Goal: Task Accomplishment & Management: Use online tool/utility

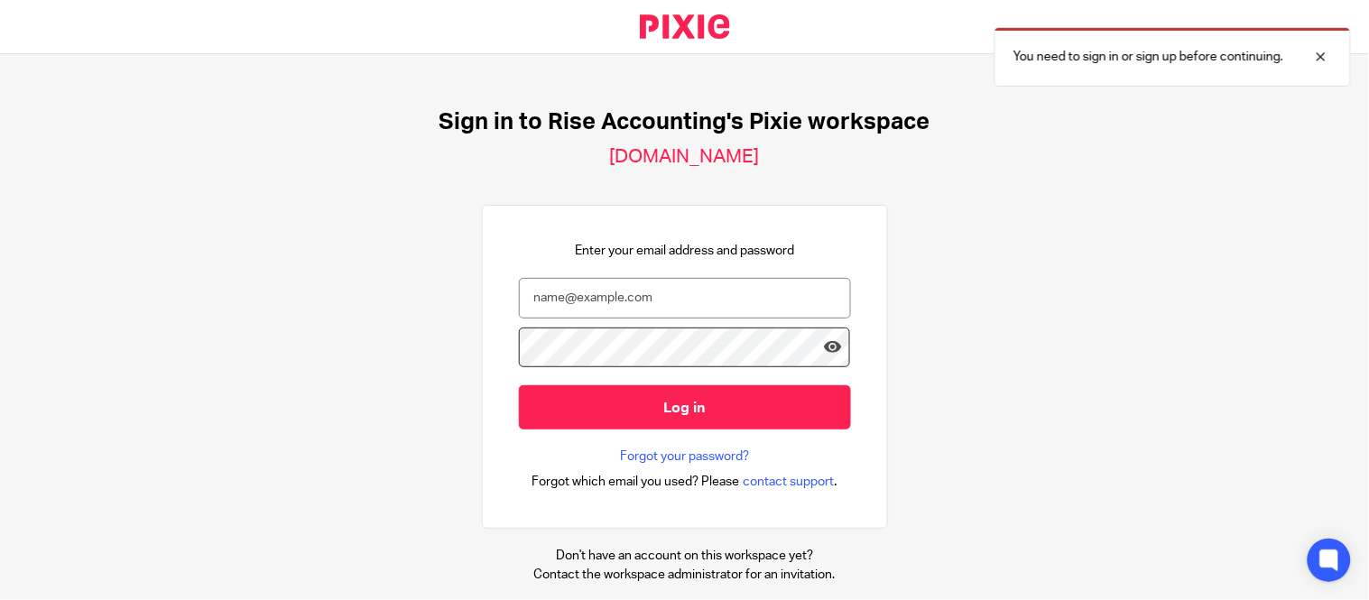
click at [597, 298] on input "email" at bounding box center [685, 298] width 332 height 41
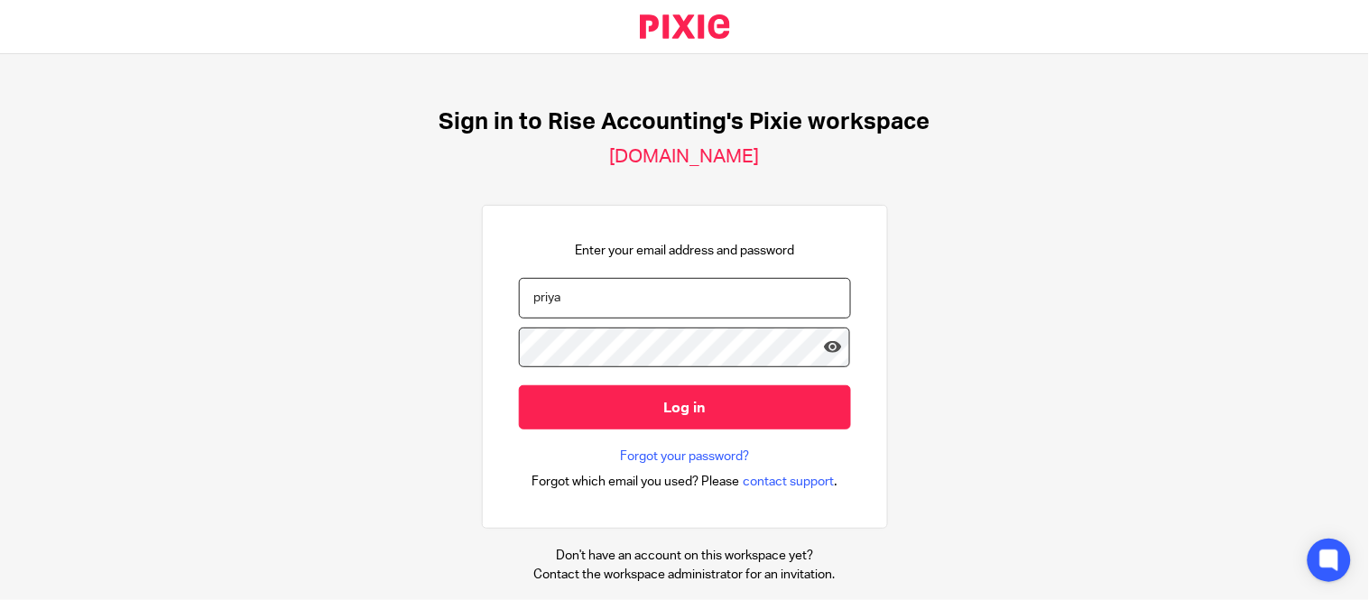
click at [556, 308] on input "priya" at bounding box center [685, 298] width 332 height 41
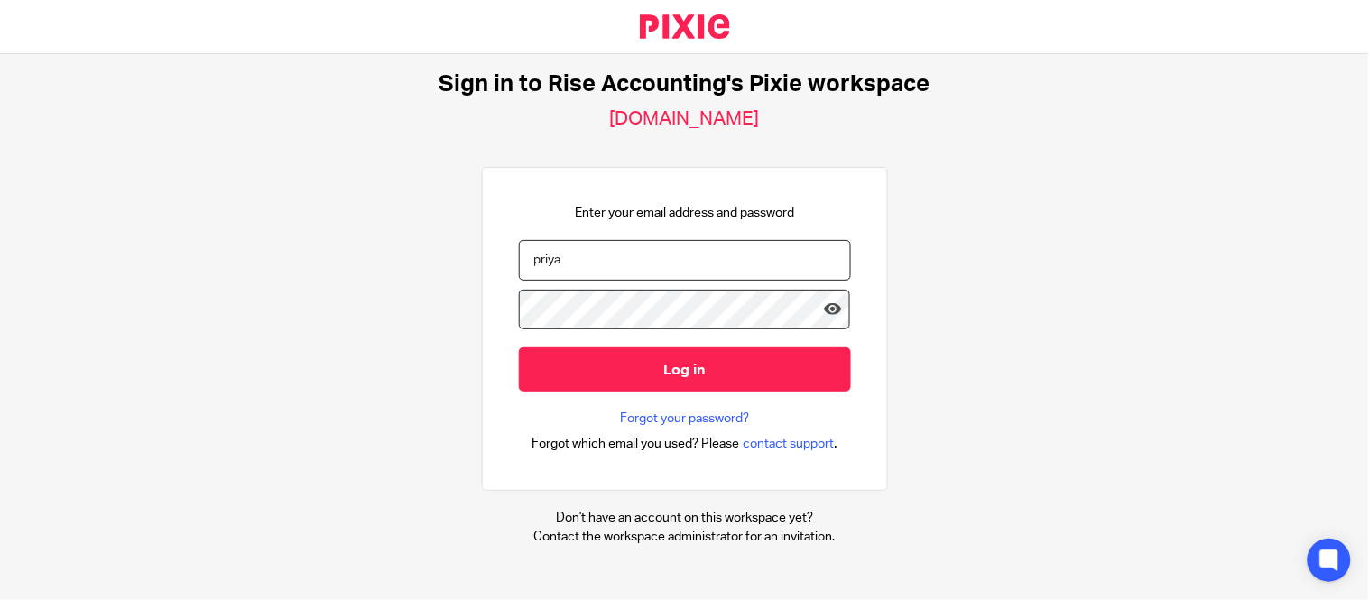
click at [609, 254] on input "priya" at bounding box center [685, 260] width 332 height 41
click at [548, 254] on input "priyadamodharan@jumpaccounting.co.uk" at bounding box center [685, 260] width 332 height 41
type input "priyadharshinidamodharan@jumpaccounting.co.uk"
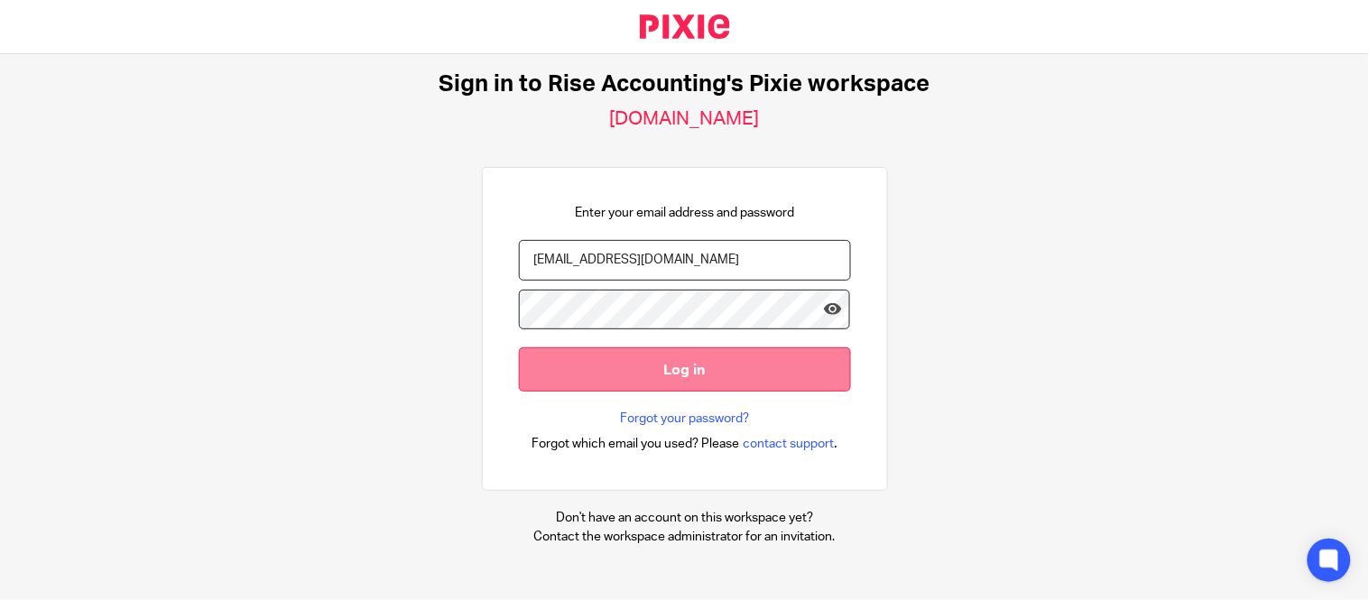
click at [616, 377] on input "Log in" at bounding box center [685, 369] width 332 height 44
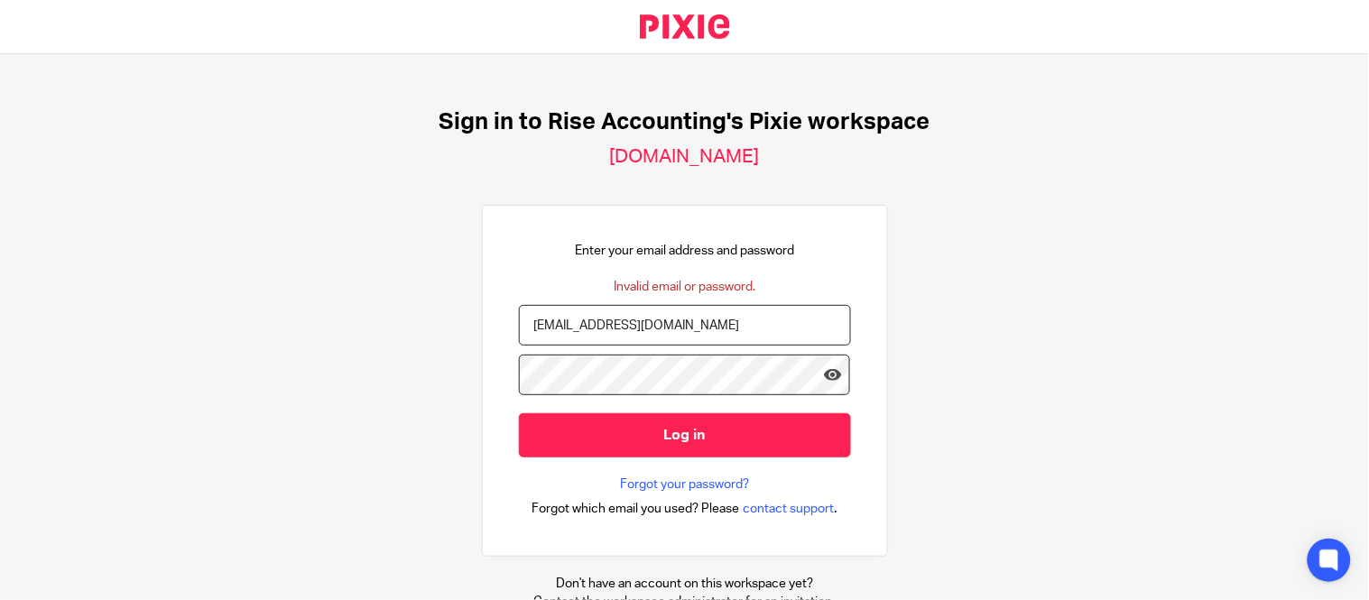
scroll to position [65, 0]
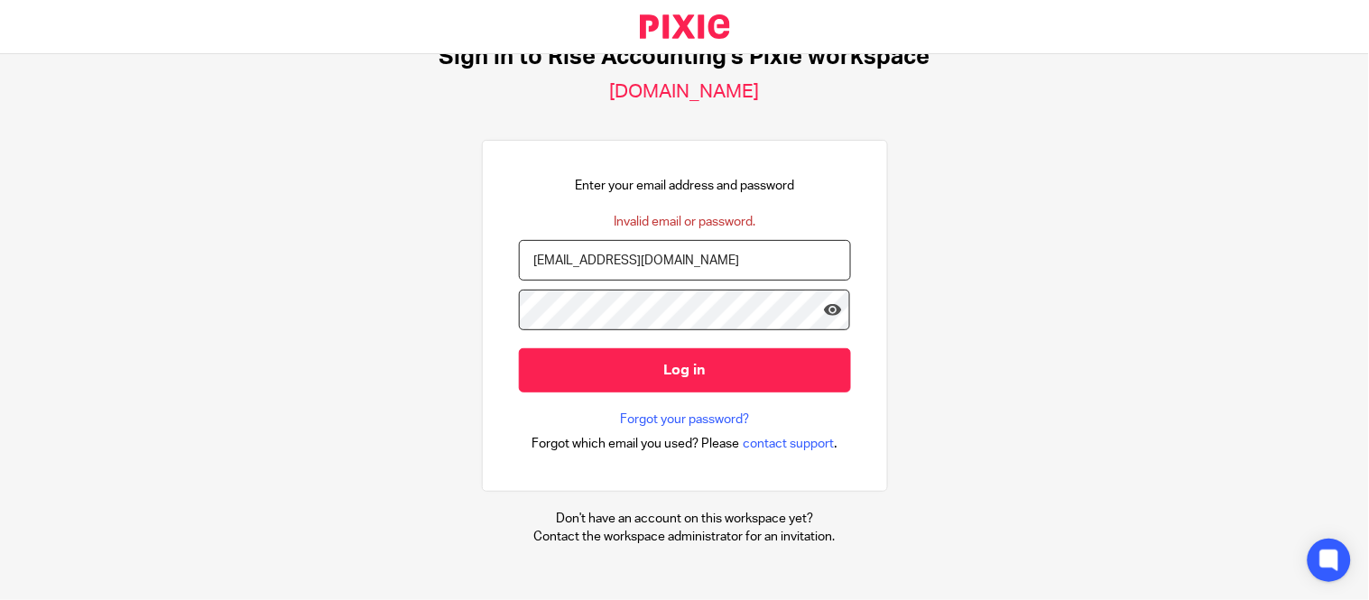
click at [710, 263] on input "priyadharshinidamodharan@jumpaccounting.co.uk" at bounding box center [685, 260] width 332 height 41
type input "[EMAIL_ADDRESS][DOMAIN_NAME]"
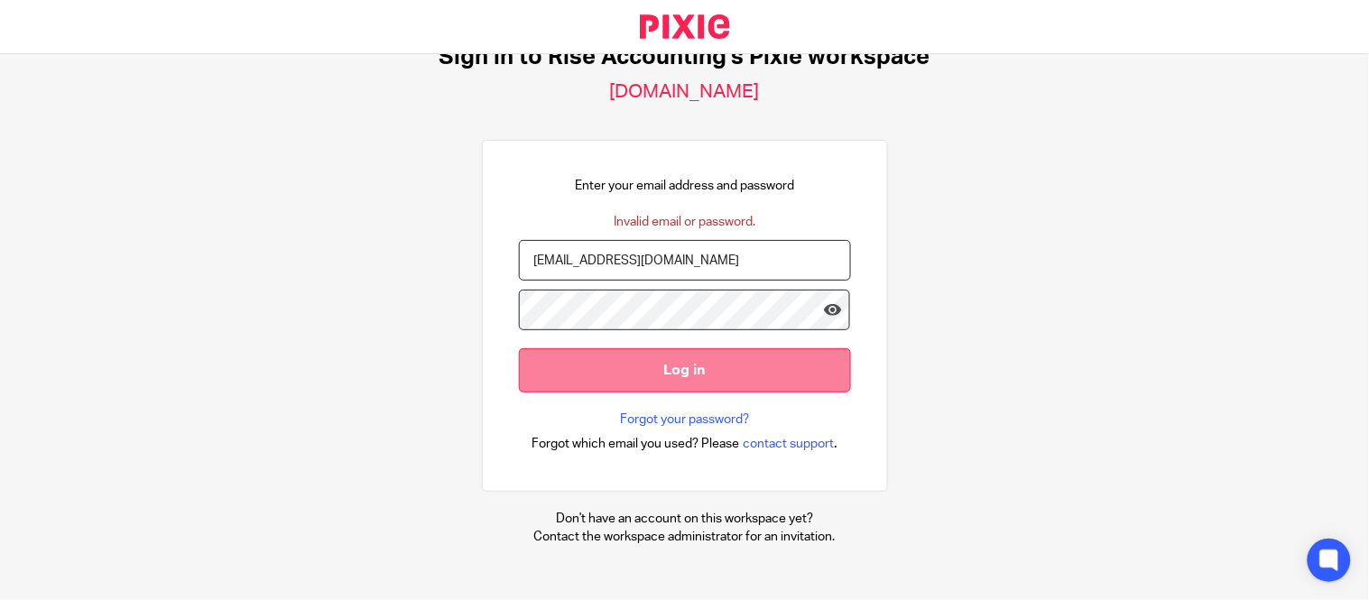
click at [596, 361] on input "Log in" at bounding box center [685, 370] width 332 height 44
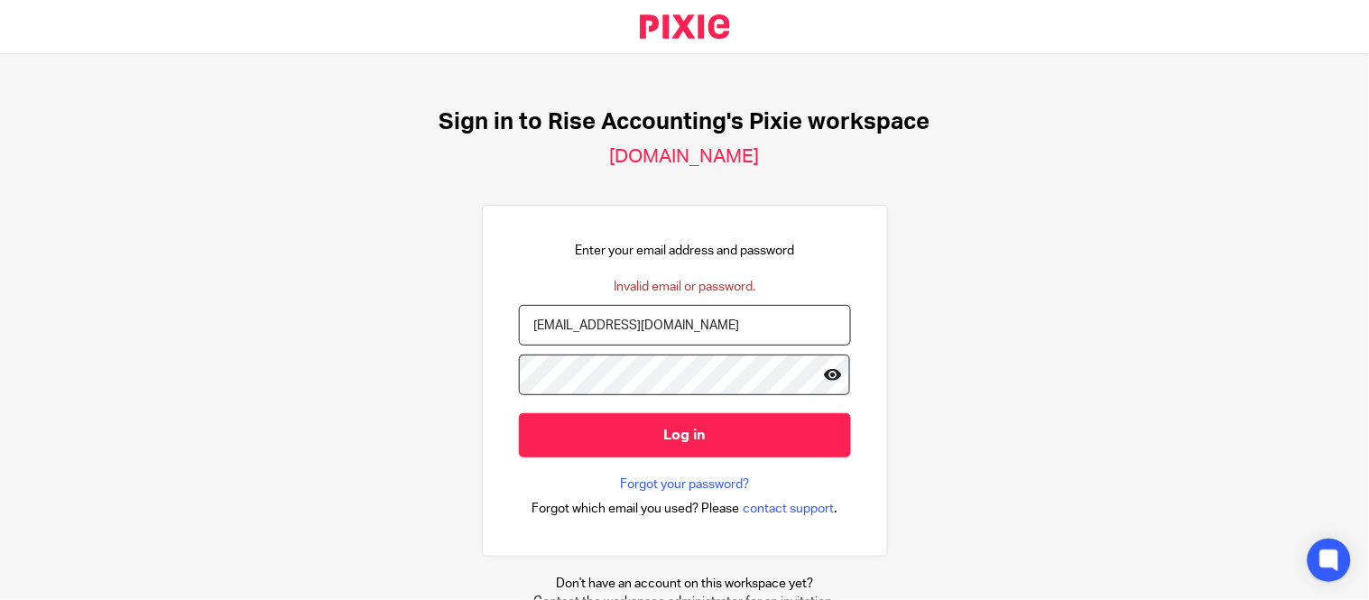
click at [824, 376] on icon at bounding box center [833, 374] width 18 height 18
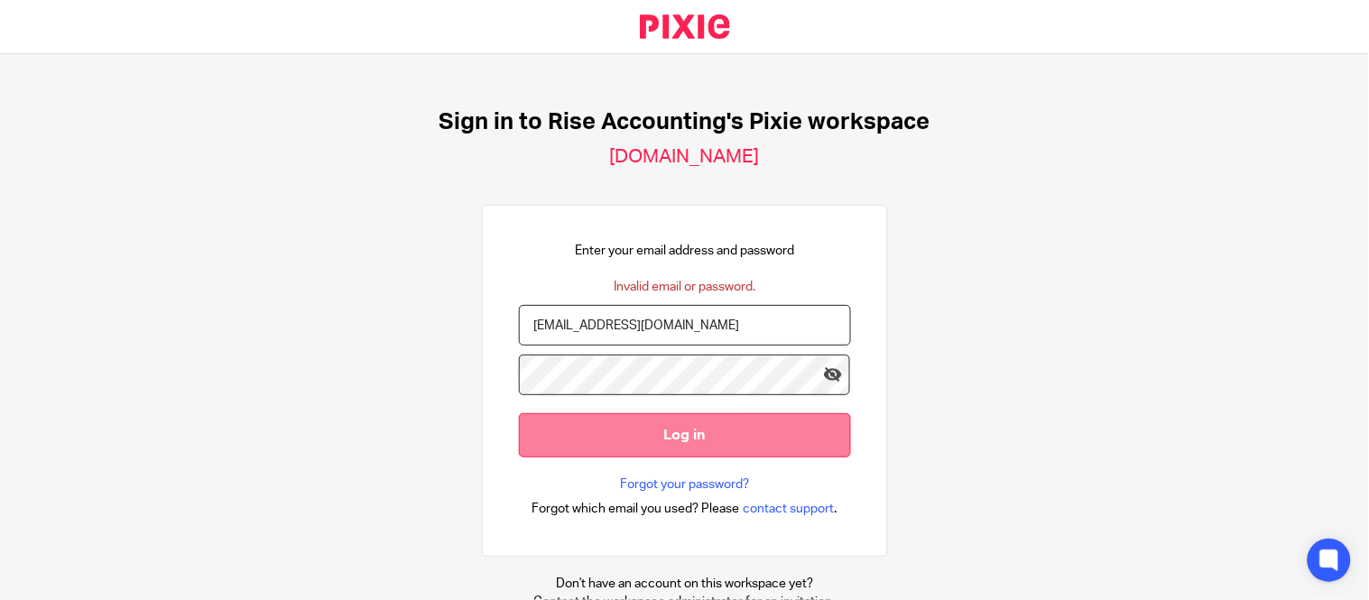
click at [589, 420] on input "Log in" at bounding box center [685, 435] width 332 height 44
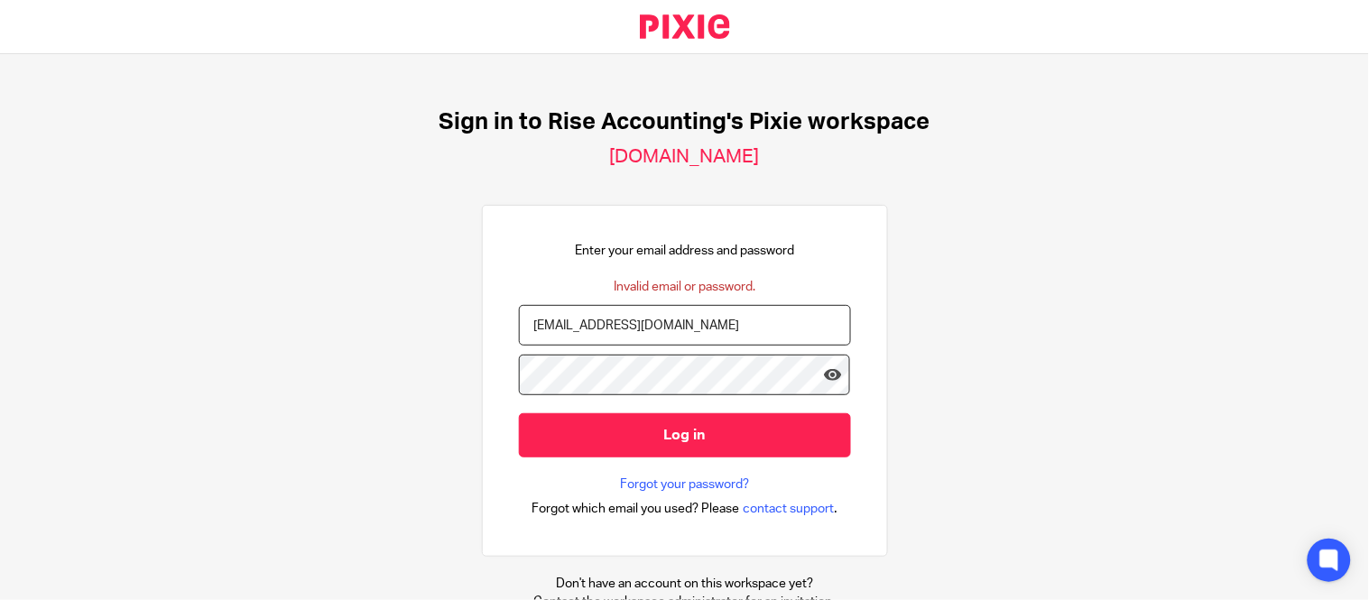
scroll to position [65, 0]
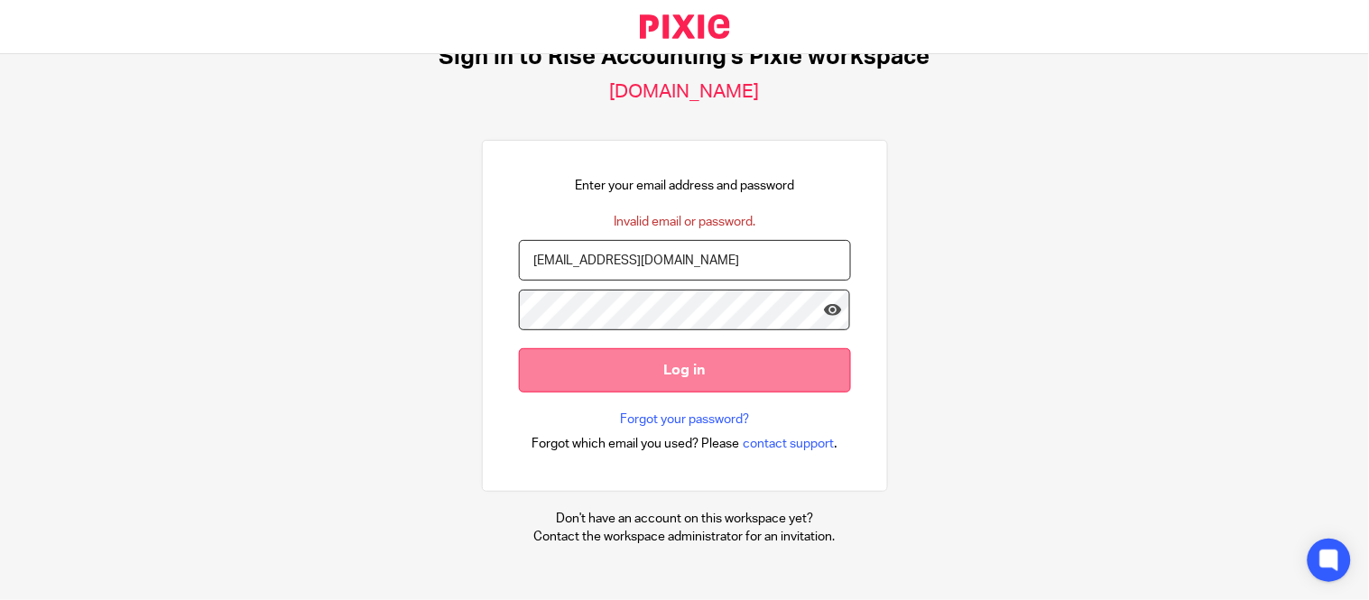
click at [665, 361] on input "Log in" at bounding box center [685, 370] width 332 height 44
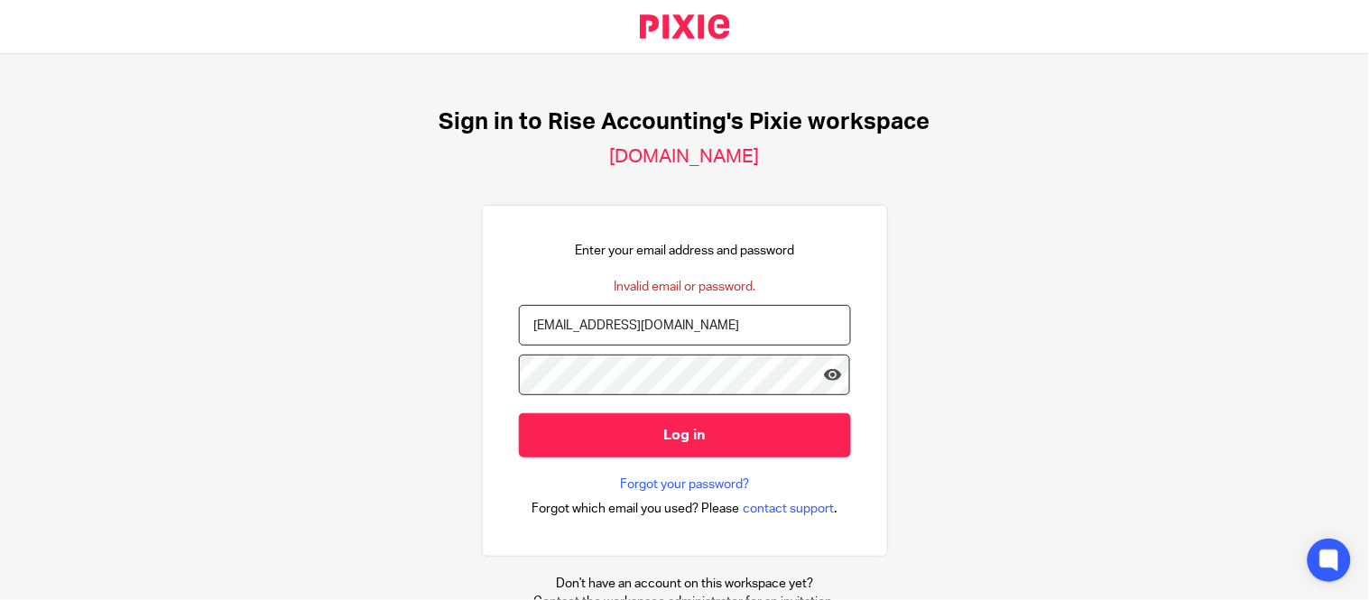
scroll to position [65, 0]
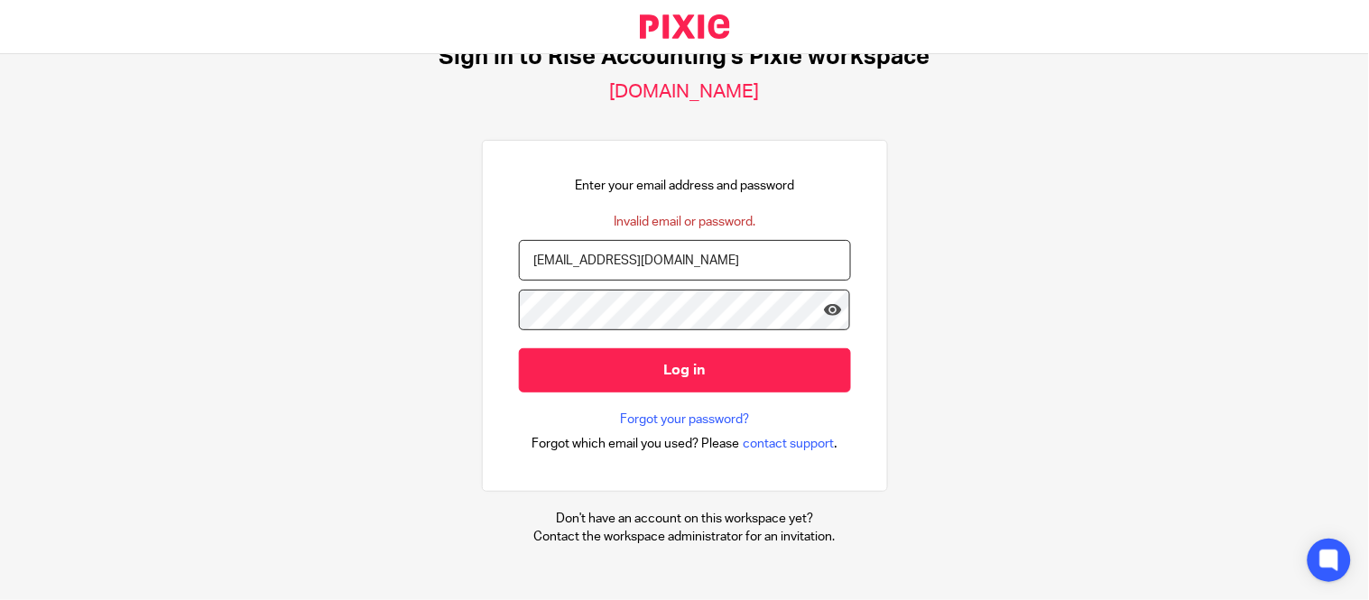
click at [599, 265] on input "[EMAIL_ADDRESS][DOMAIN_NAME]" at bounding box center [685, 260] width 332 height 41
type input "[PERSON_NAME][EMAIL_ADDRESS][PERSON_NAME][DOMAIN_NAME]"
click at [607, 397] on form "[PERSON_NAME][EMAIL_ADDRESS][PERSON_NAME][DOMAIN_NAME] Log in" at bounding box center [685, 325] width 332 height 171
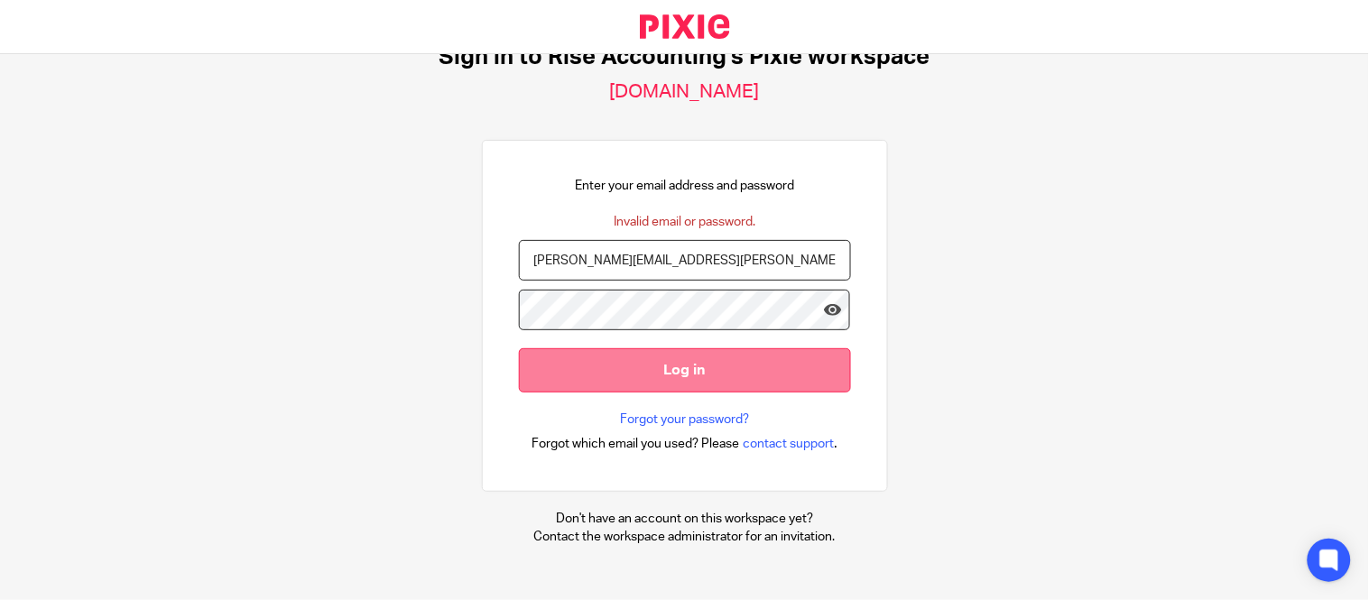
click at [606, 375] on input "Log in" at bounding box center [685, 370] width 332 height 44
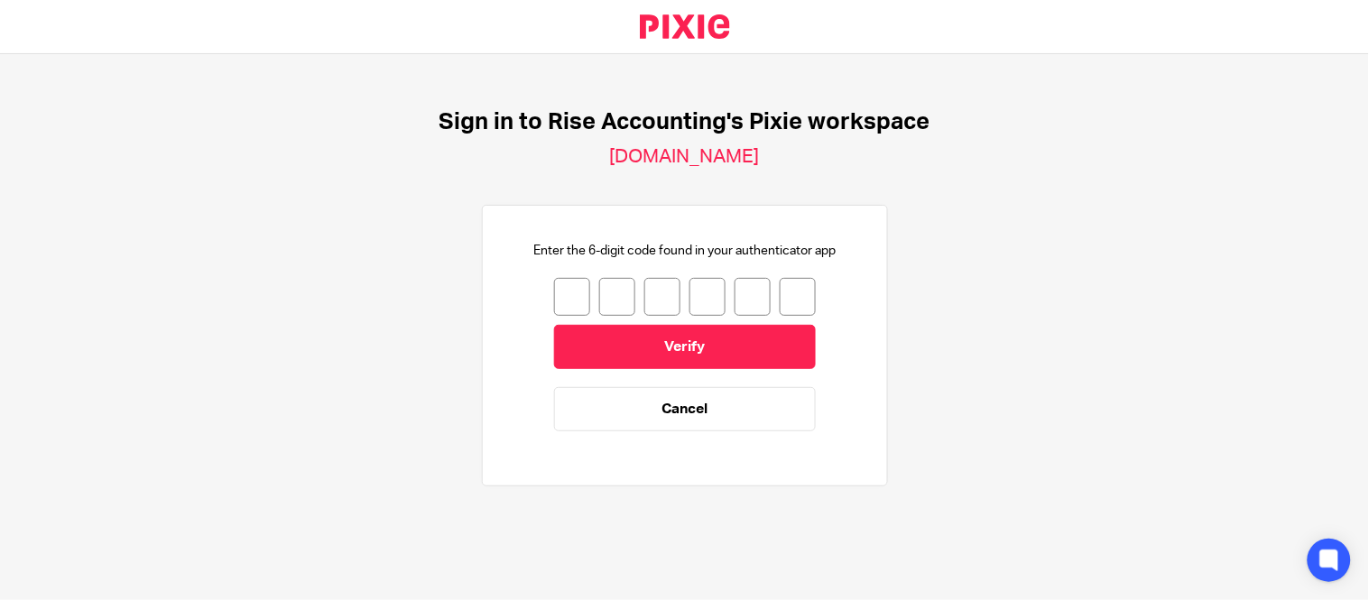
click at [559, 305] on input "number" at bounding box center [572, 297] width 36 height 38
click at [559, 302] on input "number" at bounding box center [572, 297] width 36 height 38
type input "8"
type input "1"
type input "5"
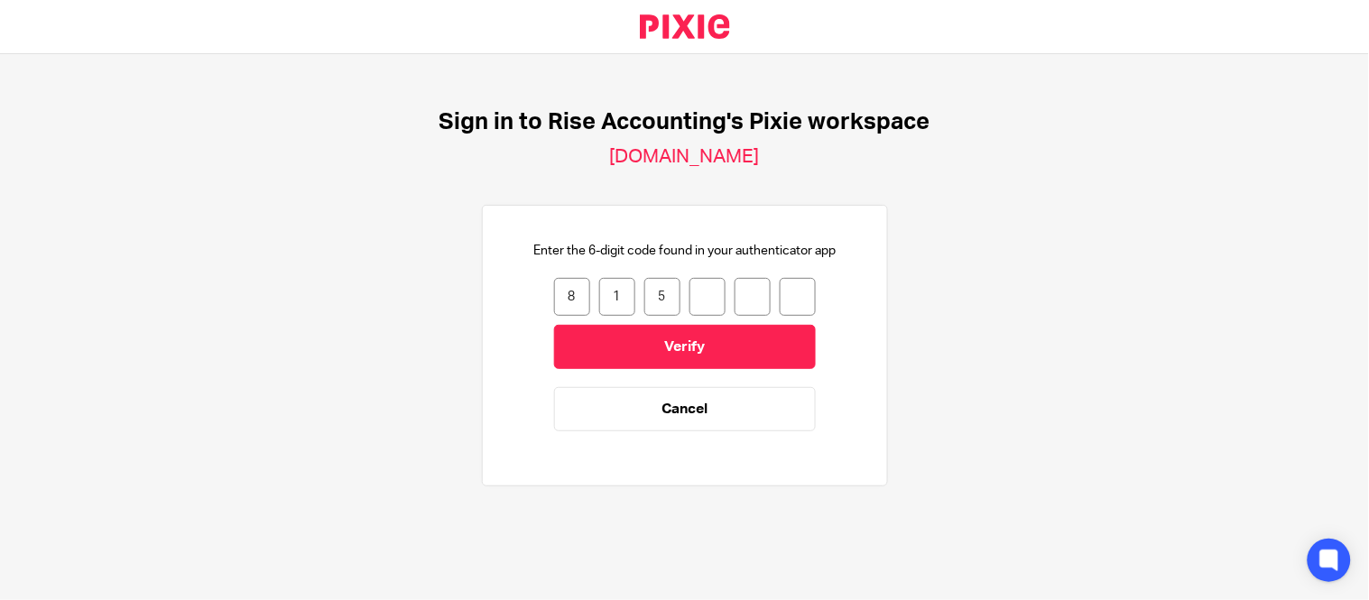
type input "9"
type input "8"
type input "2"
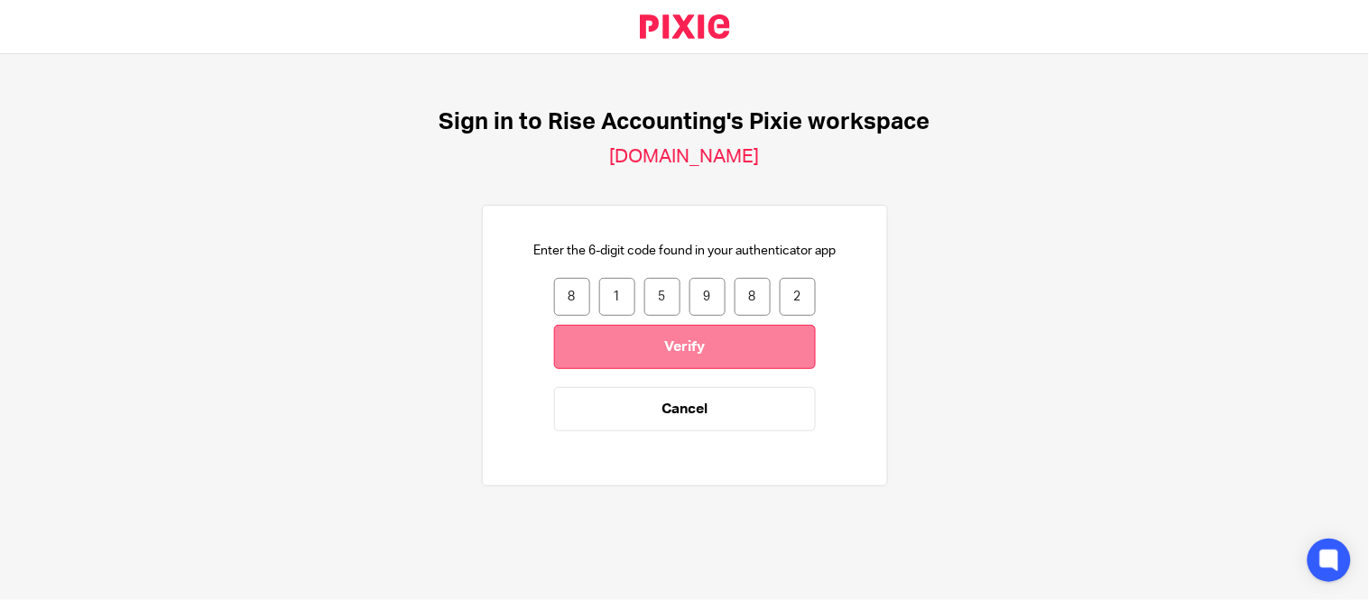
click at [598, 331] on input "Verify" at bounding box center [685, 347] width 262 height 44
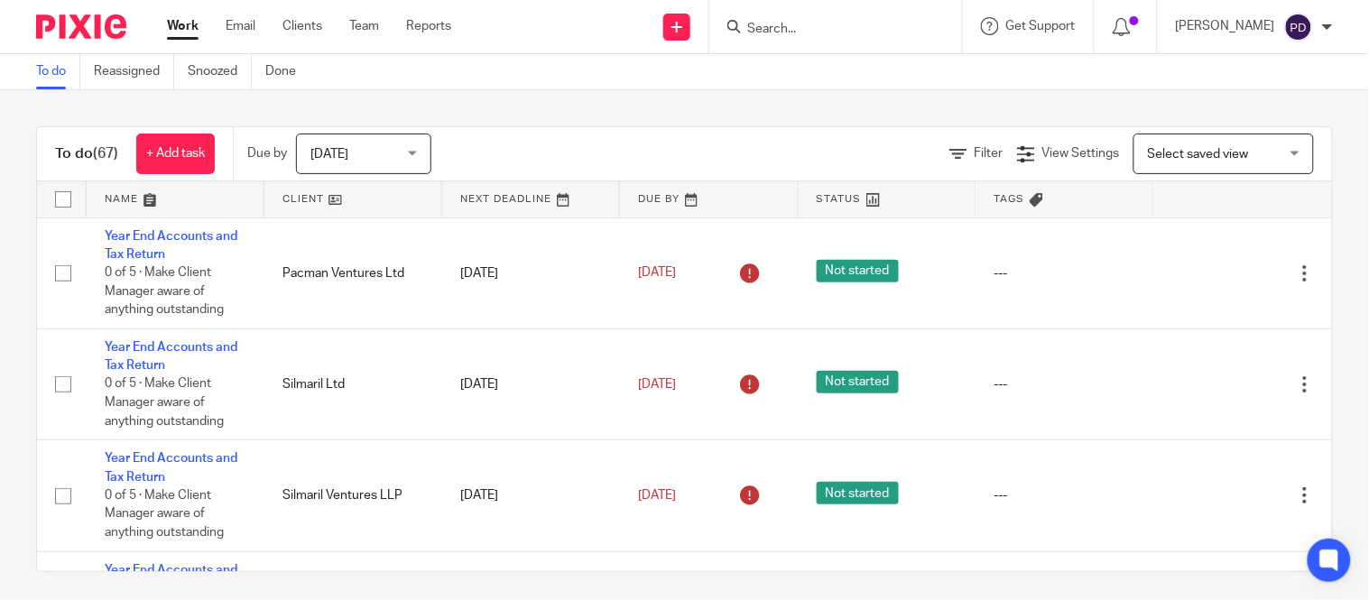
click at [745, 30] on input "Search" at bounding box center [826, 30] width 162 height 16
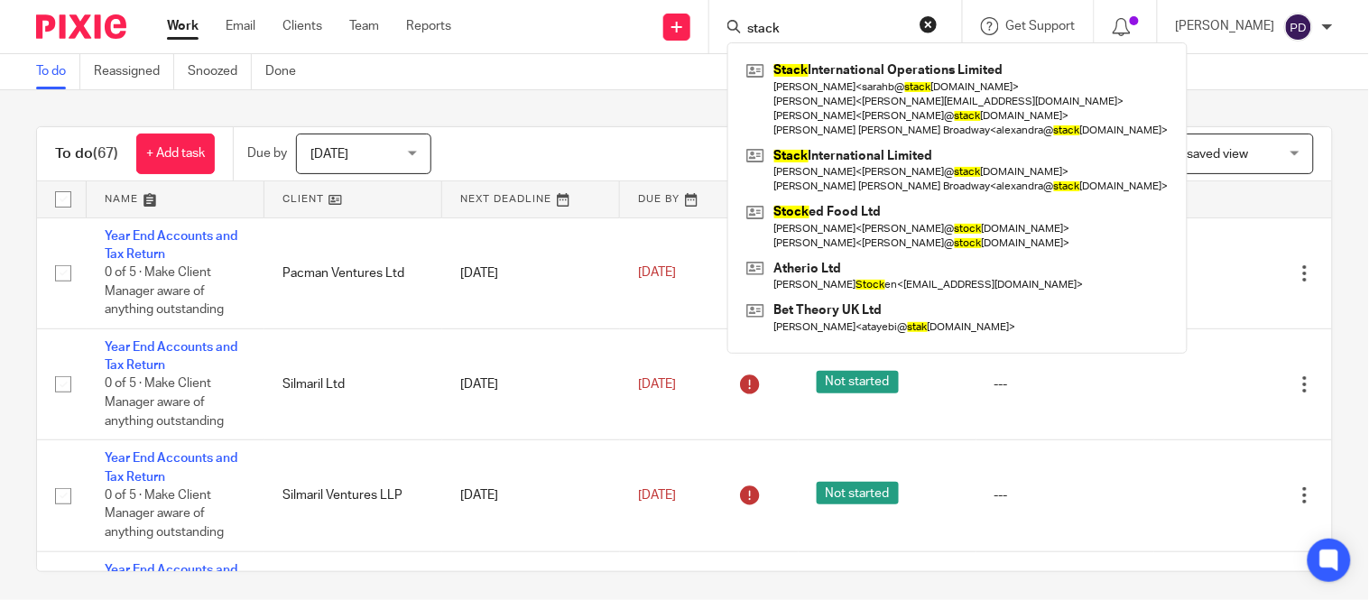
type input "stack"
click button "submit" at bounding box center [0, 0] width 0 height 0
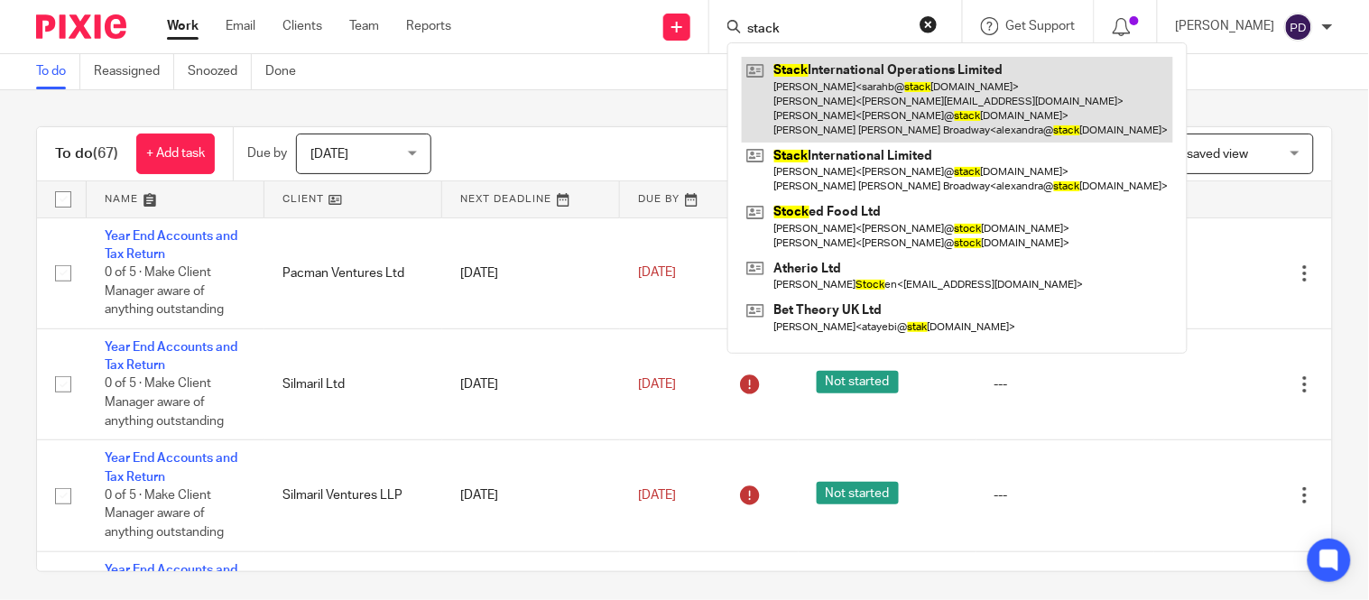
click at [773, 72] on link at bounding box center [957, 100] width 431 height 86
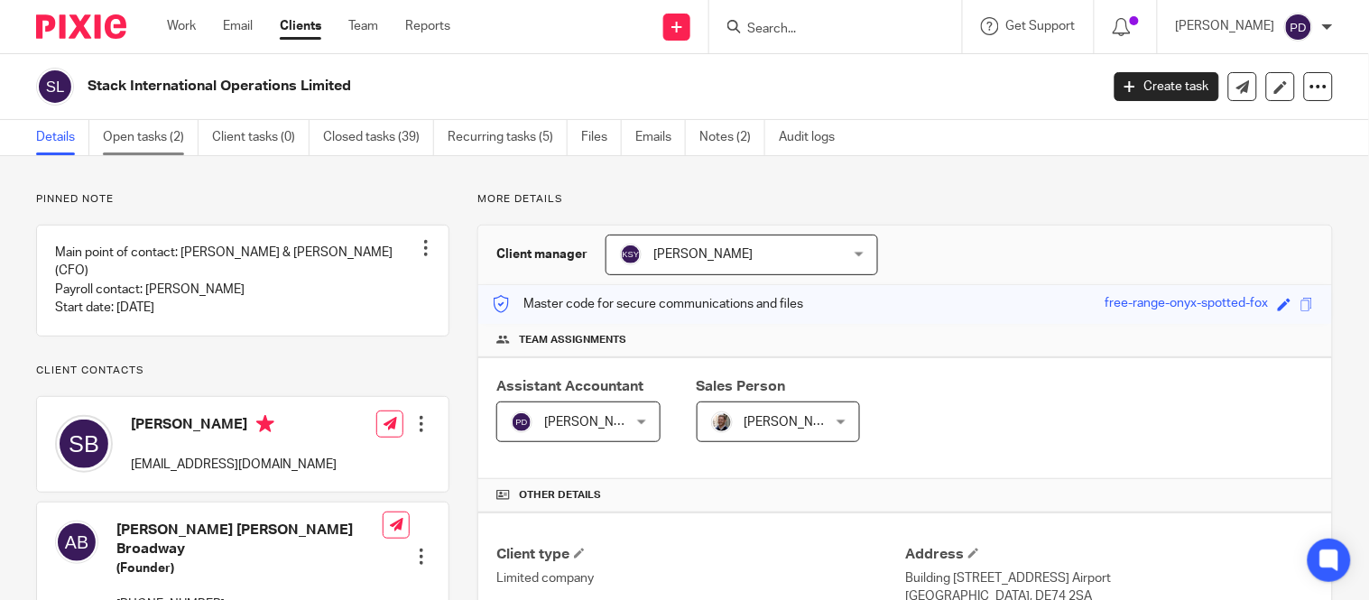
click at [165, 146] on link "Open tasks (2)" at bounding box center [151, 137] width 96 height 35
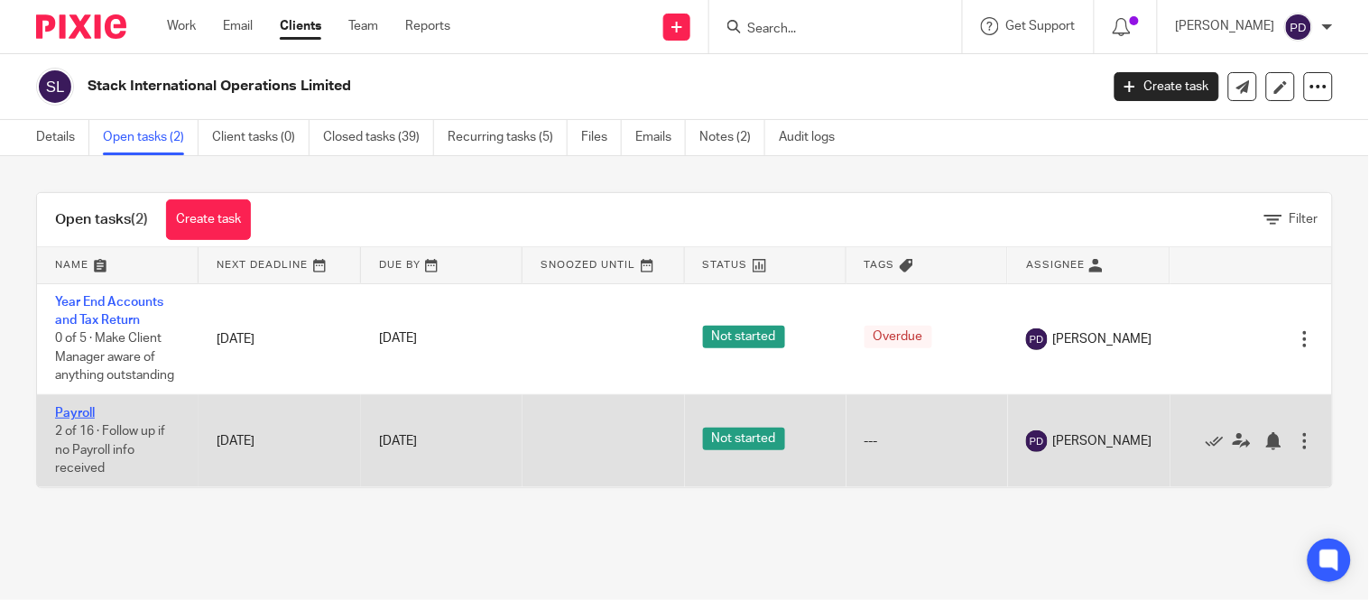
click at [81, 412] on link "Payroll" at bounding box center [75, 413] width 40 height 13
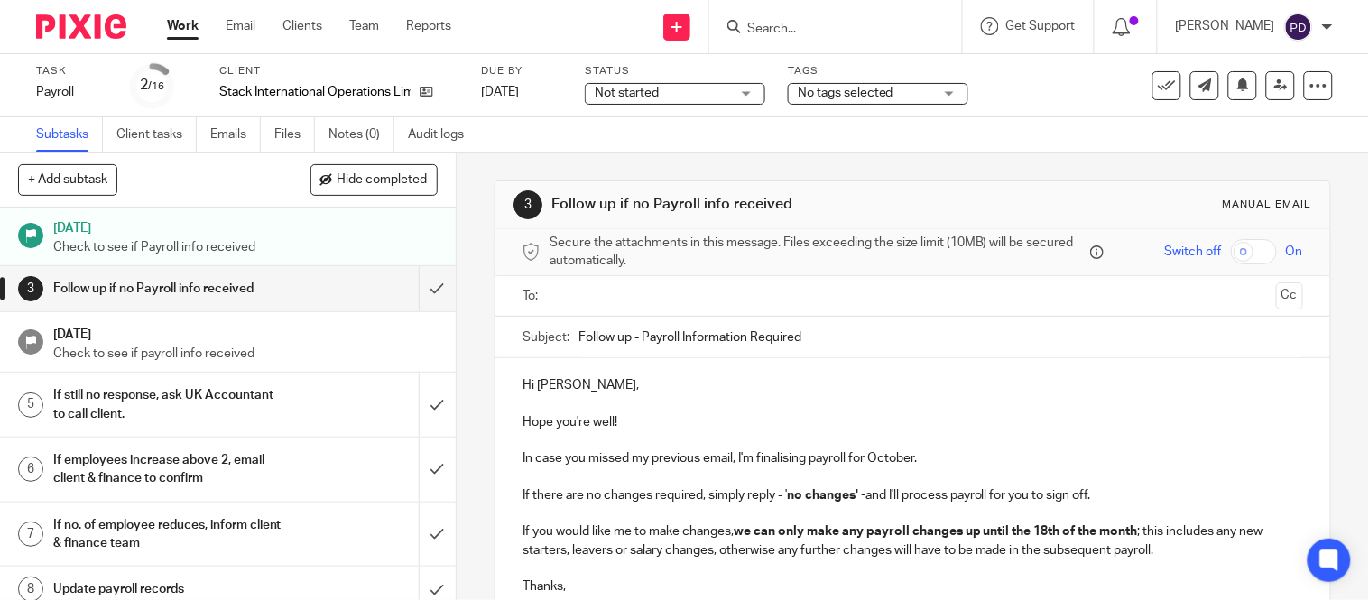
scroll to position [46, 0]
click at [419, 286] on input "submit" at bounding box center [228, 290] width 456 height 45
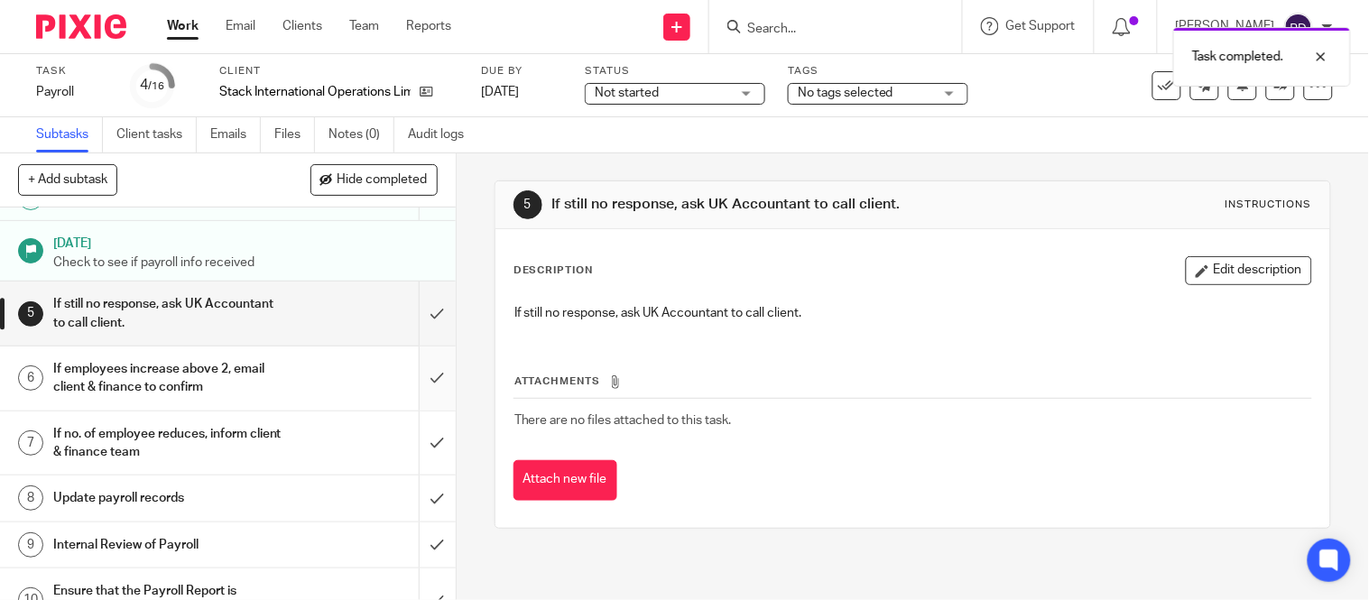
scroll to position [138, 0]
click at [410, 311] on input "submit" at bounding box center [228, 314] width 456 height 64
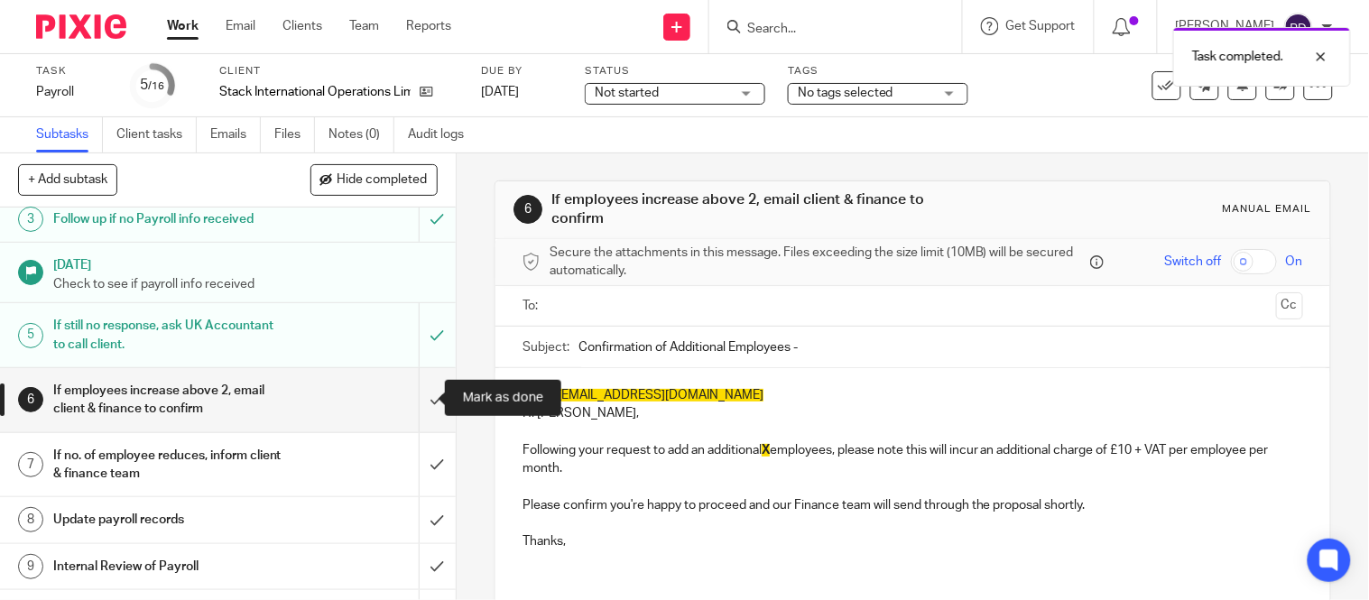
scroll to position [120, 0]
click at [412, 401] on input "submit" at bounding box center [228, 397] width 456 height 64
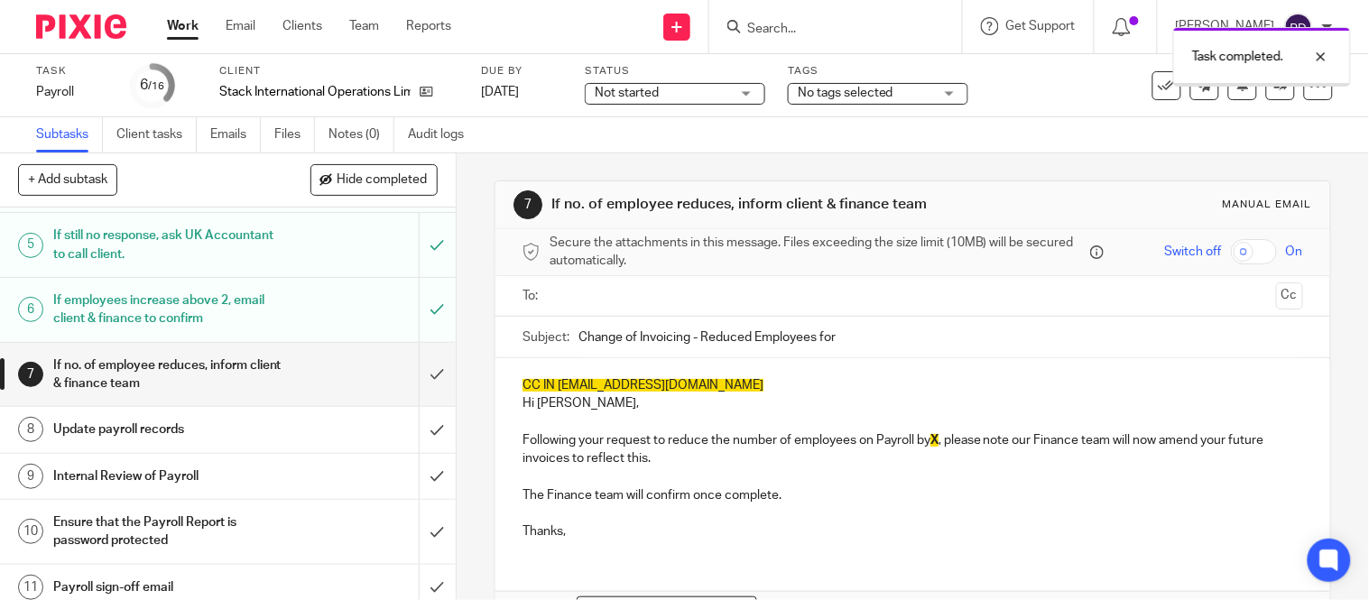
scroll to position [210, 0]
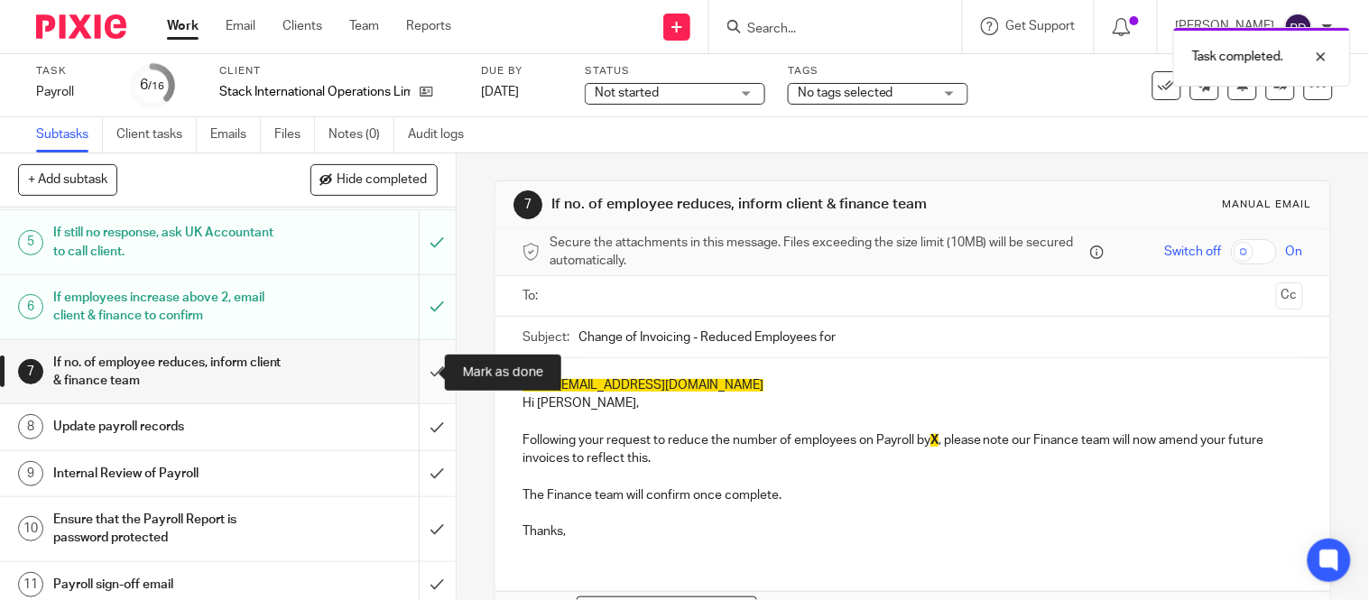
click at [413, 375] on input "submit" at bounding box center [228, 372] width 456 height 64
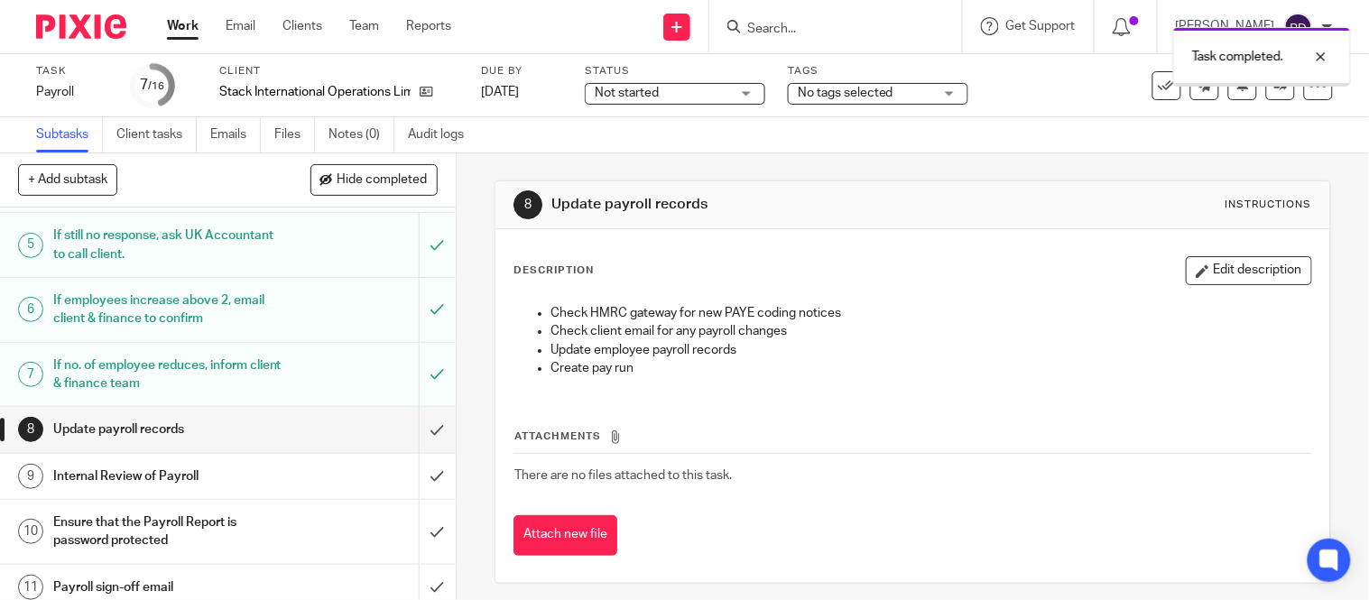
scroll to position [213, 0]
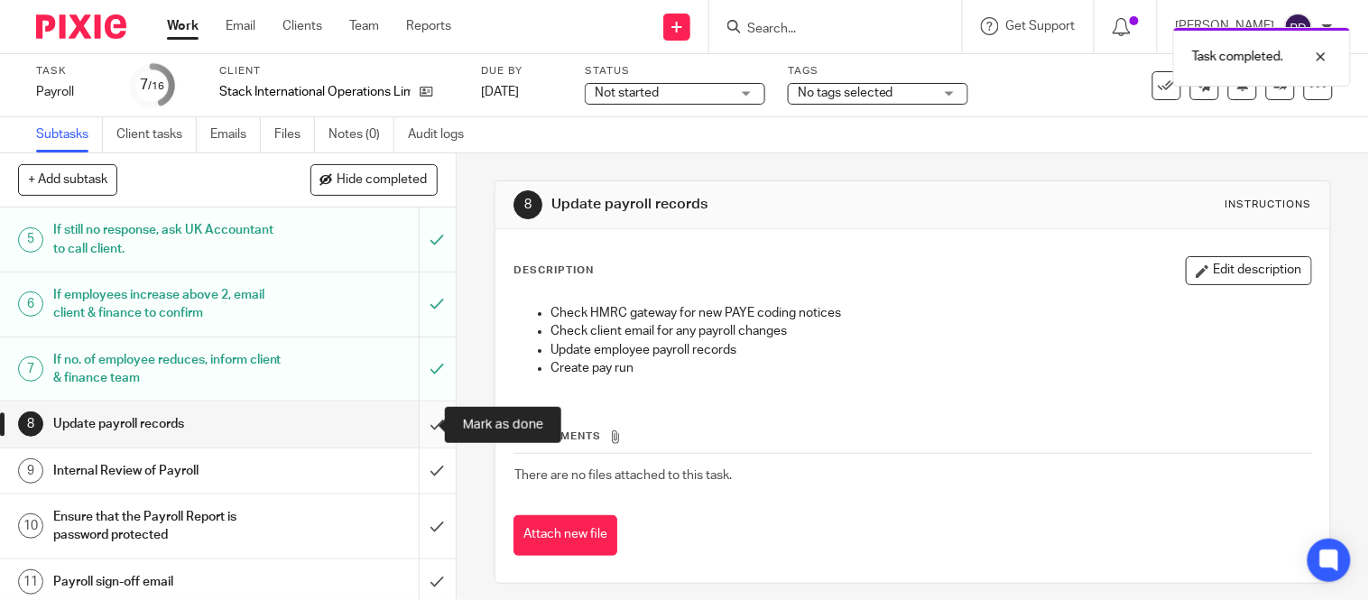
click at [412, 429] on input "submit" at bounding box center [228, 424] width 456 height 45
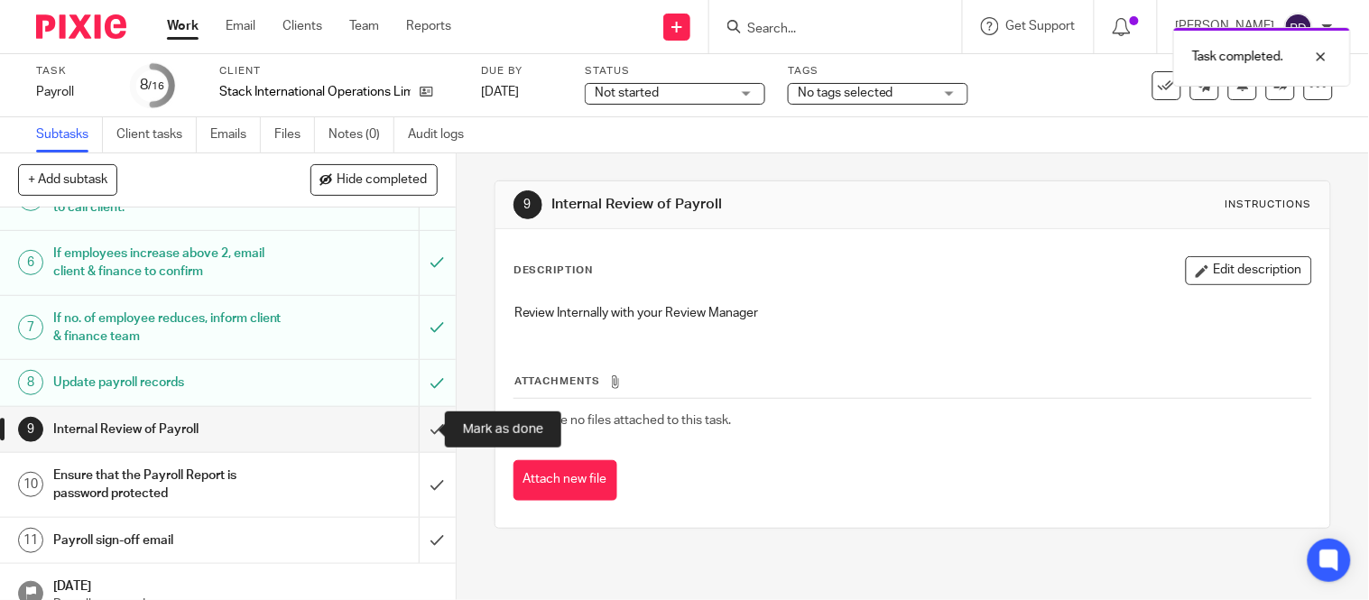
scroll to position [255, 0]
click at [416, 435] on input "submit" at bounding box center [228, 428] width 456 height 45
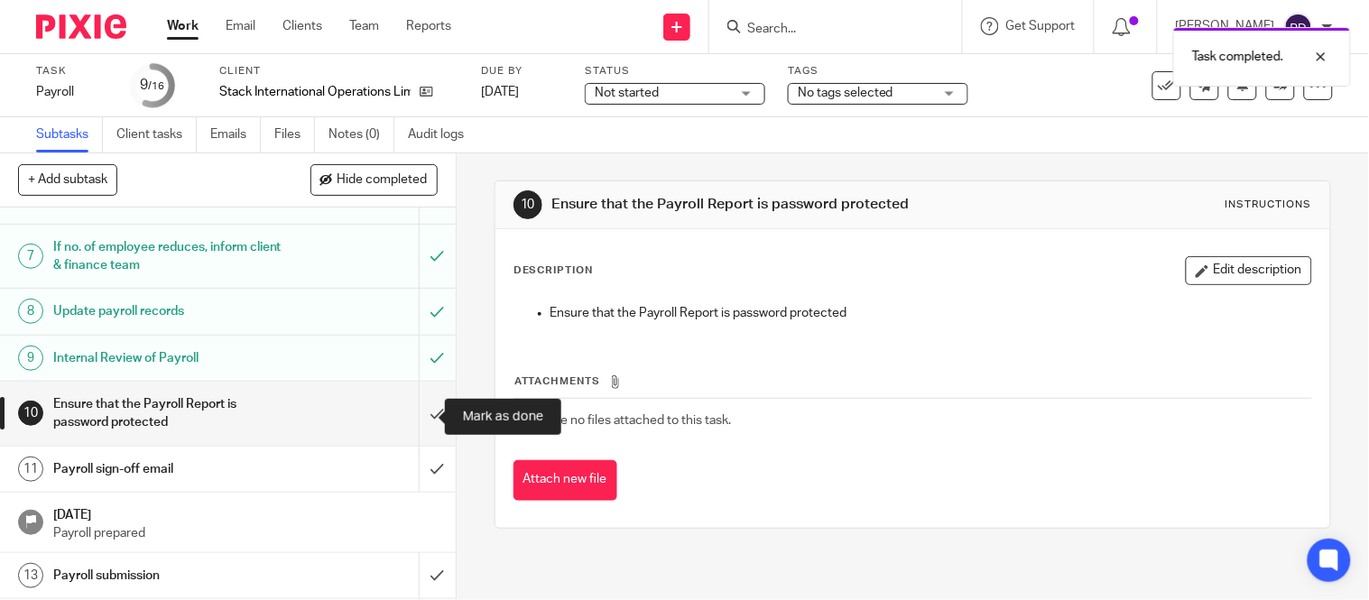
scroll to position [327, 0]
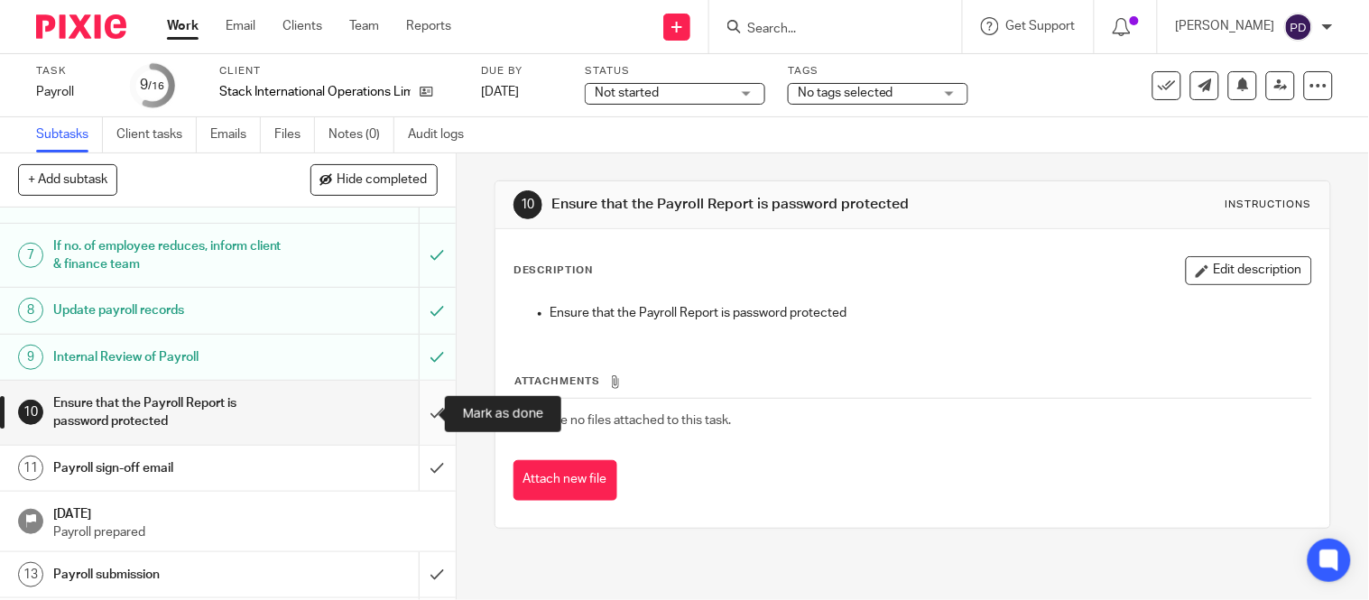
click at [419, 412] on input "submit" at bounding box center [228, 413] width 456 height 64
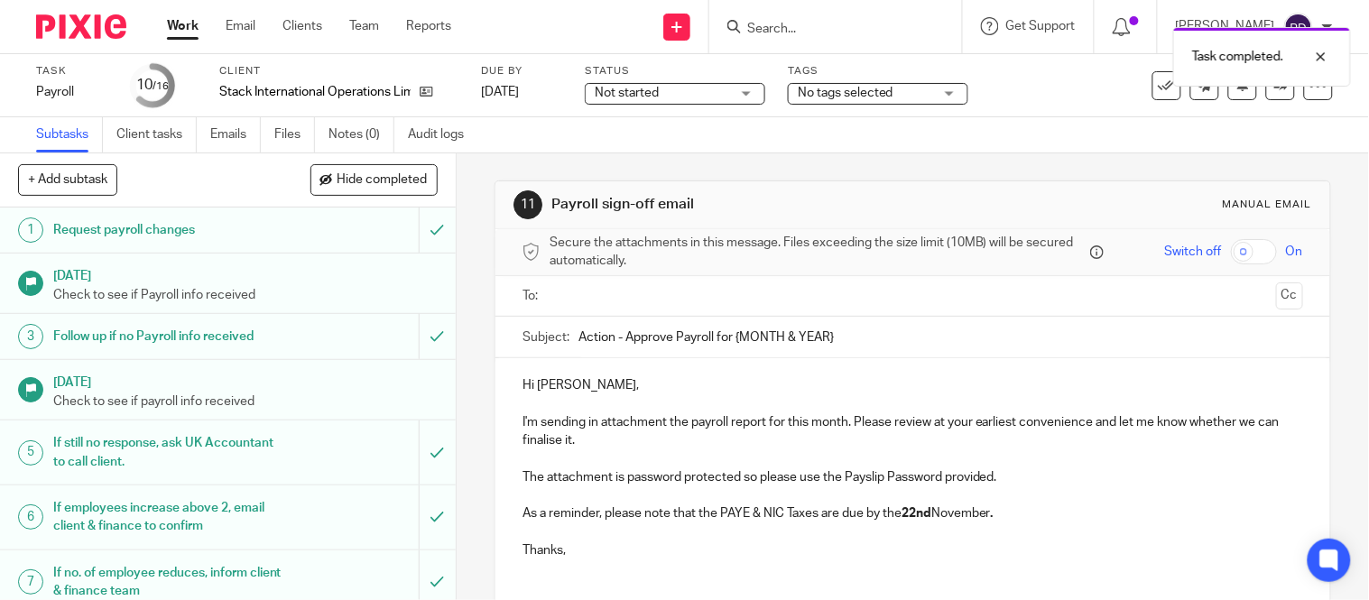
click at [844, 343] on input "Action - Approve Payroll for {MONTH & YEAR}" at bounding box center [940, 337] width 725 height 41
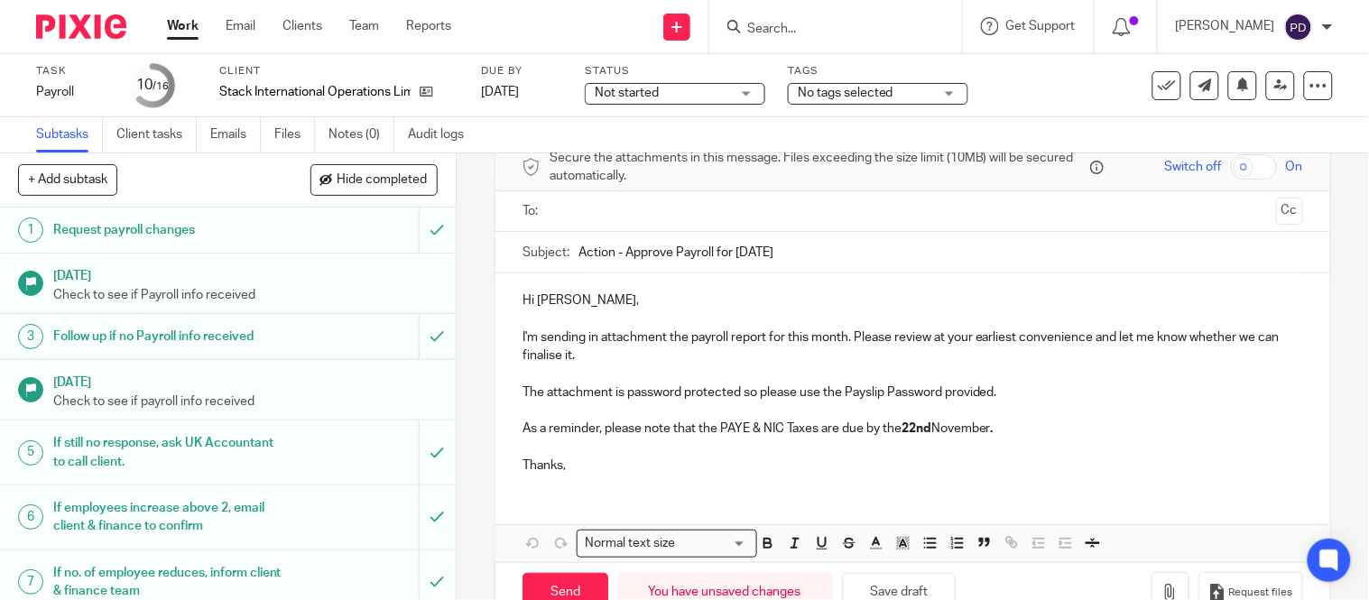
scroll to position [87, 0]
type input "Action - Approve Payroll for October 2025"
click at [999, 389] on p "The attachment is password protected so please use the Payslip Password provide…" at bounding box center [912, 391] width 781 height 18
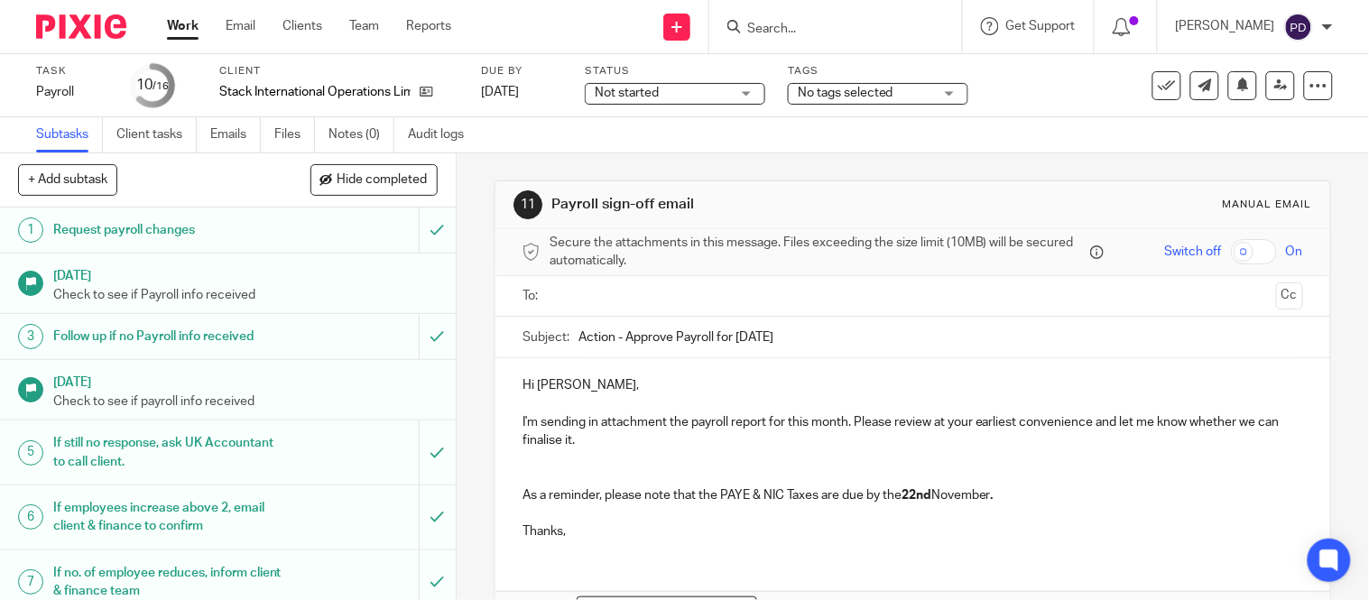
click at [523, 496] on p "As a reminder, please note that the PAYE & NIC Taxes are due by the 22nd Novemb…" at bounding box center [912, 495] width 781 height 18
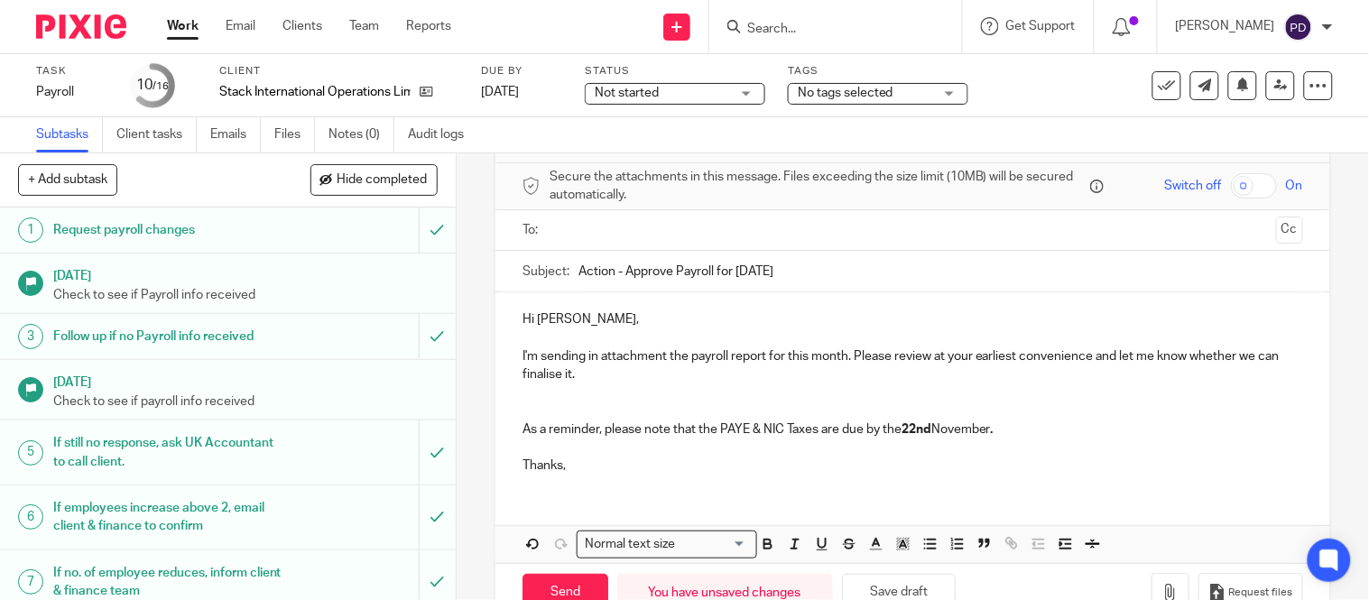
scroll to position [75, 0]
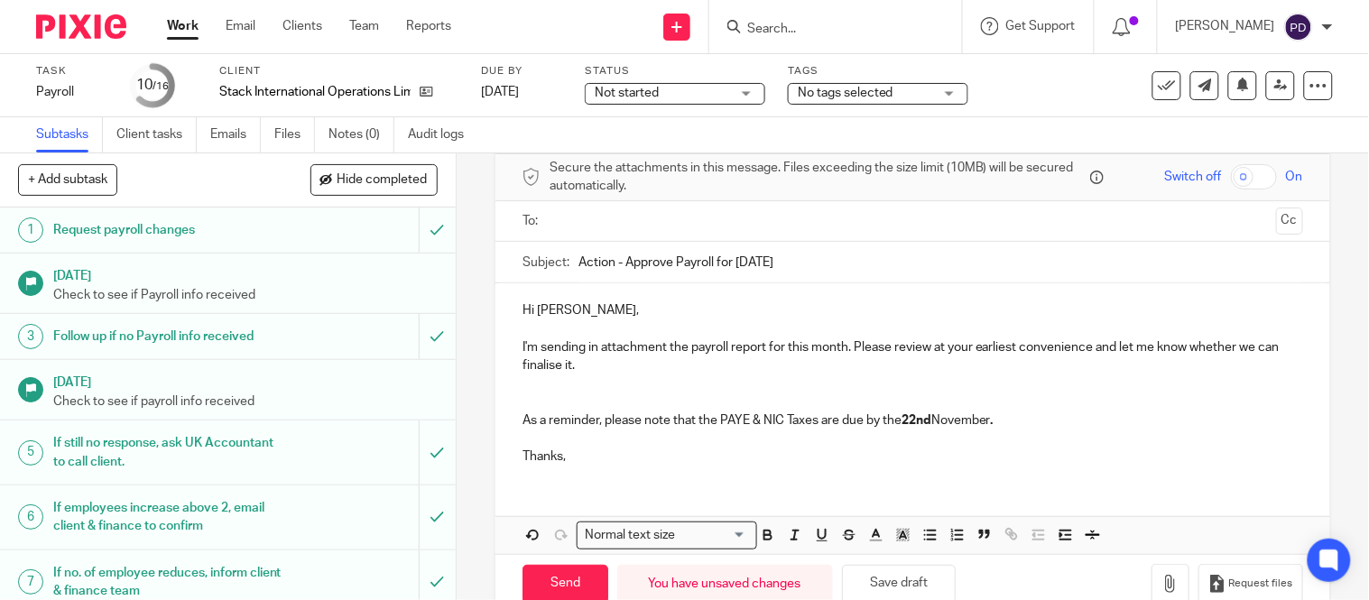
click at [607, 365] on p "I'm sending in attachment the payroll report for this month. Please review at y…" at bounding box center [912, 356] width 781 height 37
click at [522, 421] on p "As a reminder, please note that the PAYE & NIC Taxes are due by the 22nd Novemb…" at bounding box center [912, 411] width 781 height 37
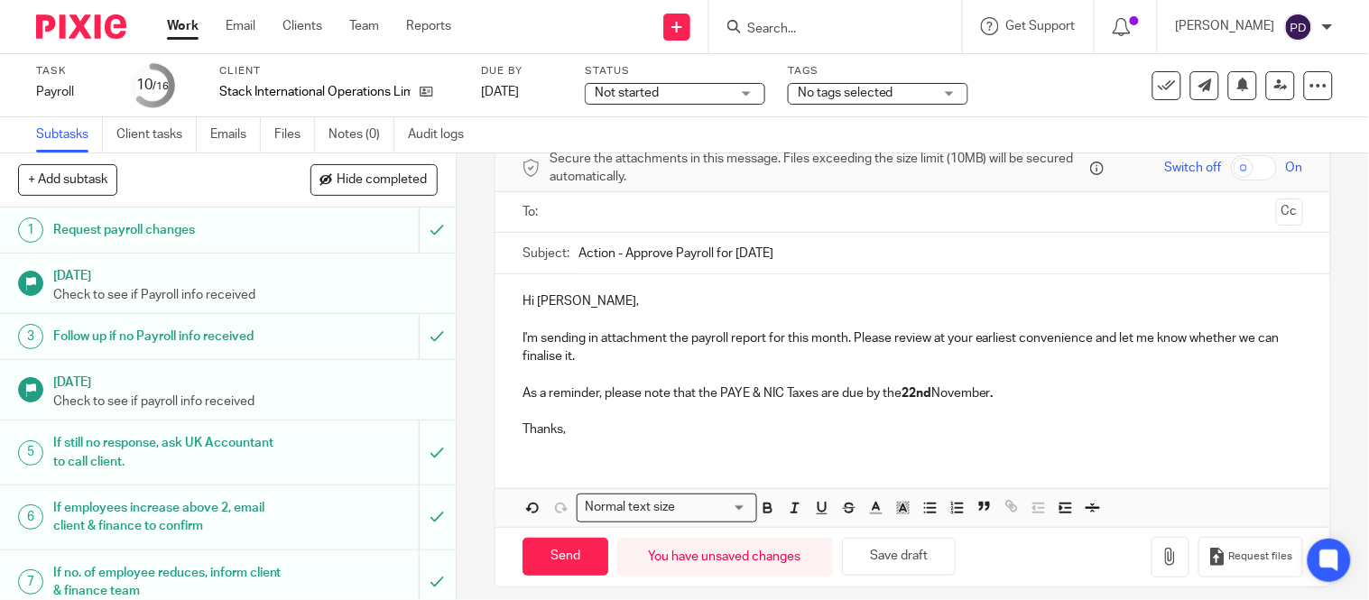
scroll to position [85, 0]
click at [1161, 551] on icon "button" at bounding box center [1170, 556] width 18 height 18
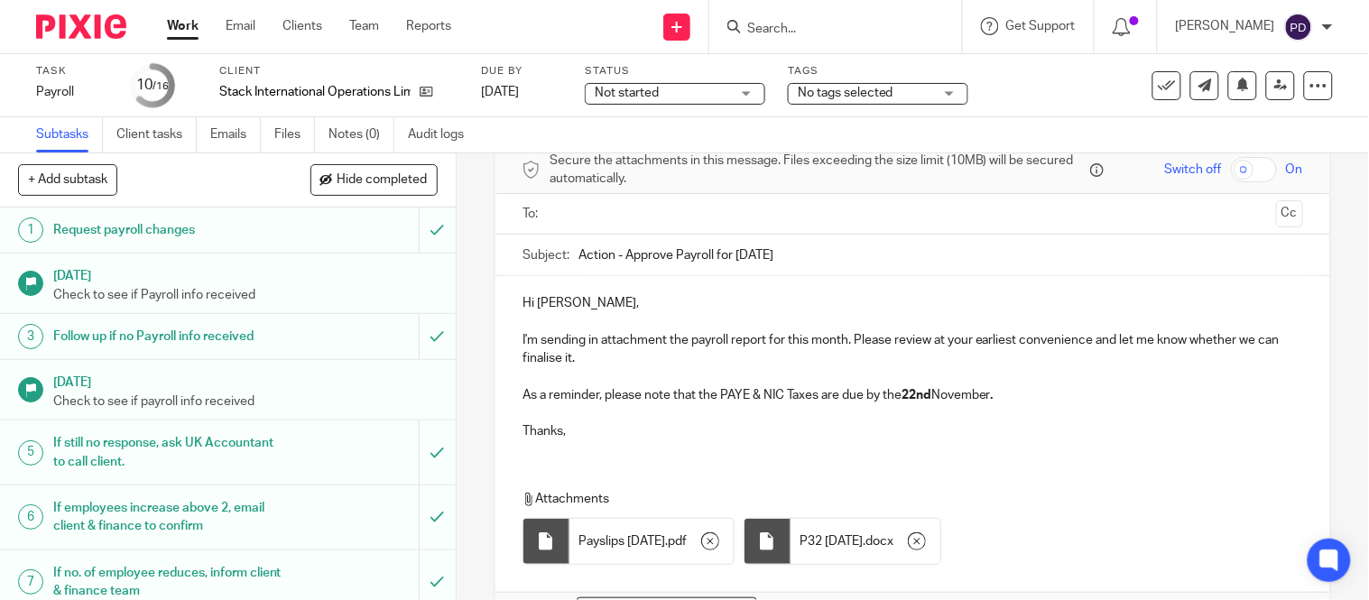
scroll to position [81, 0]
click at [657, 220] on input "text" at bounding box center [912, 215] width 713 height 21
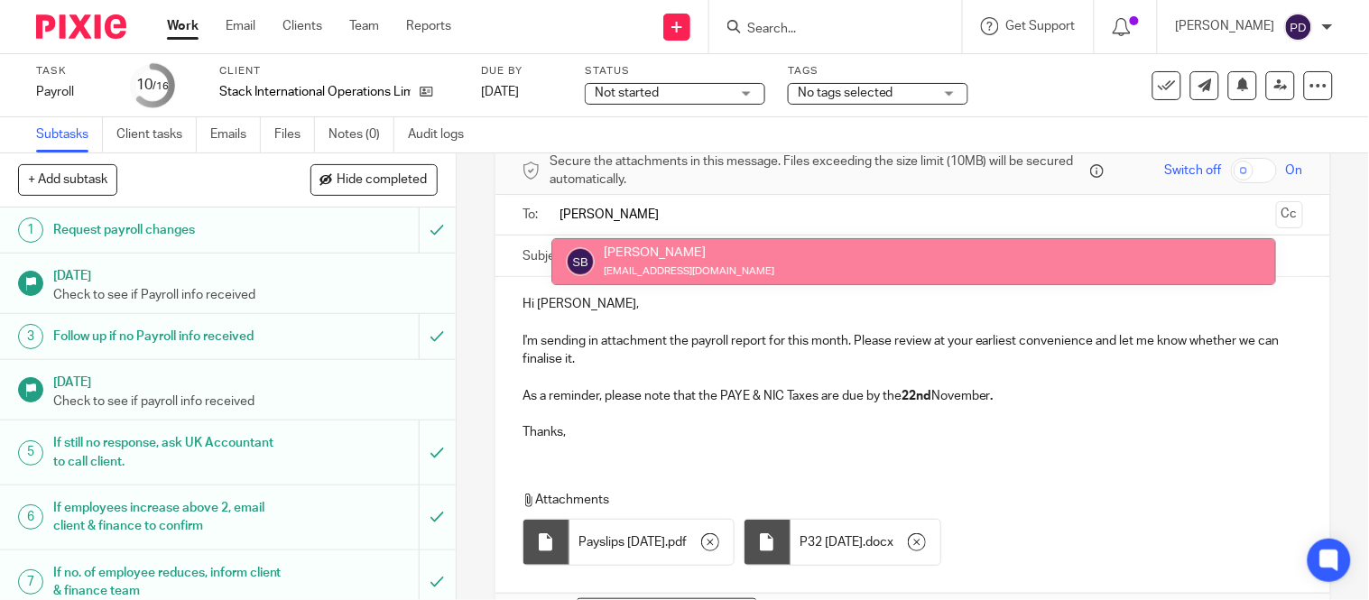
type input "sara"
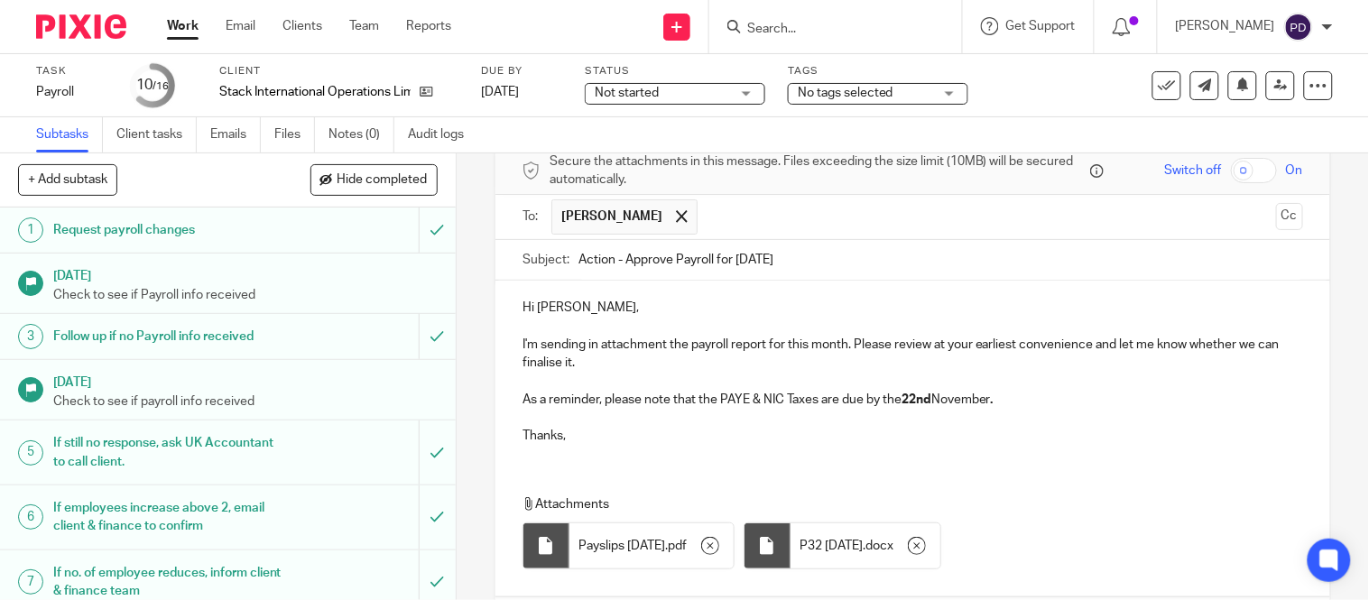
click at [707, 227] on input "text" at bounding box center [987, 216] width 561 height 35
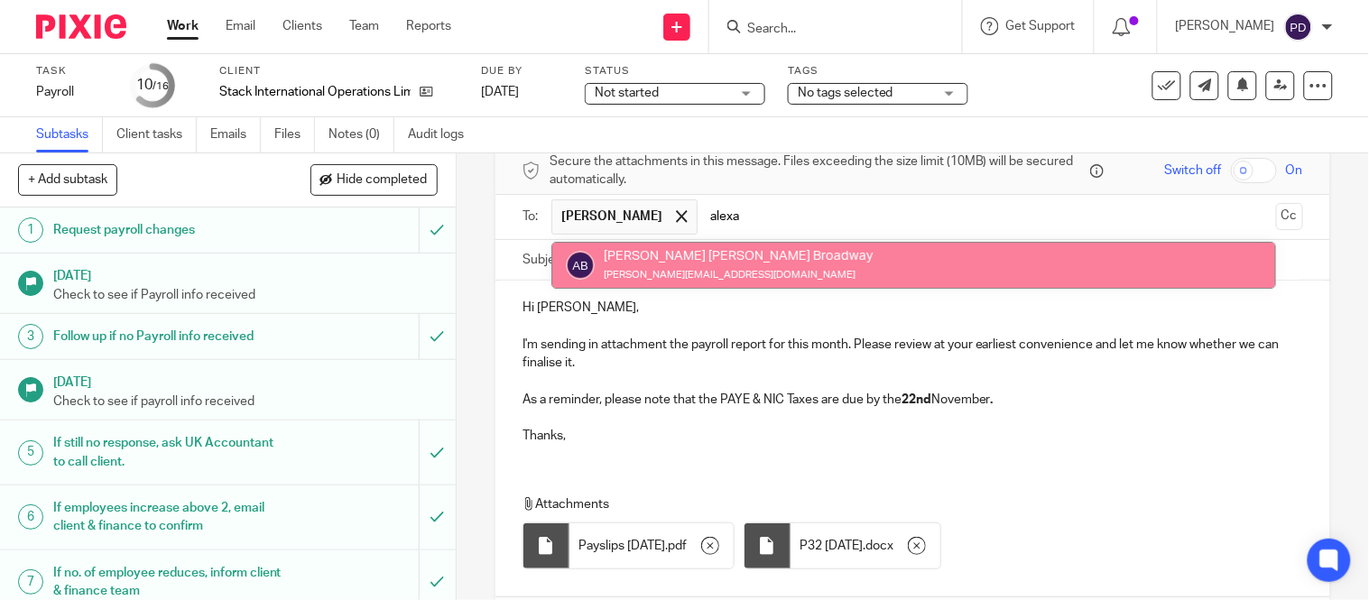
type input "alexa"
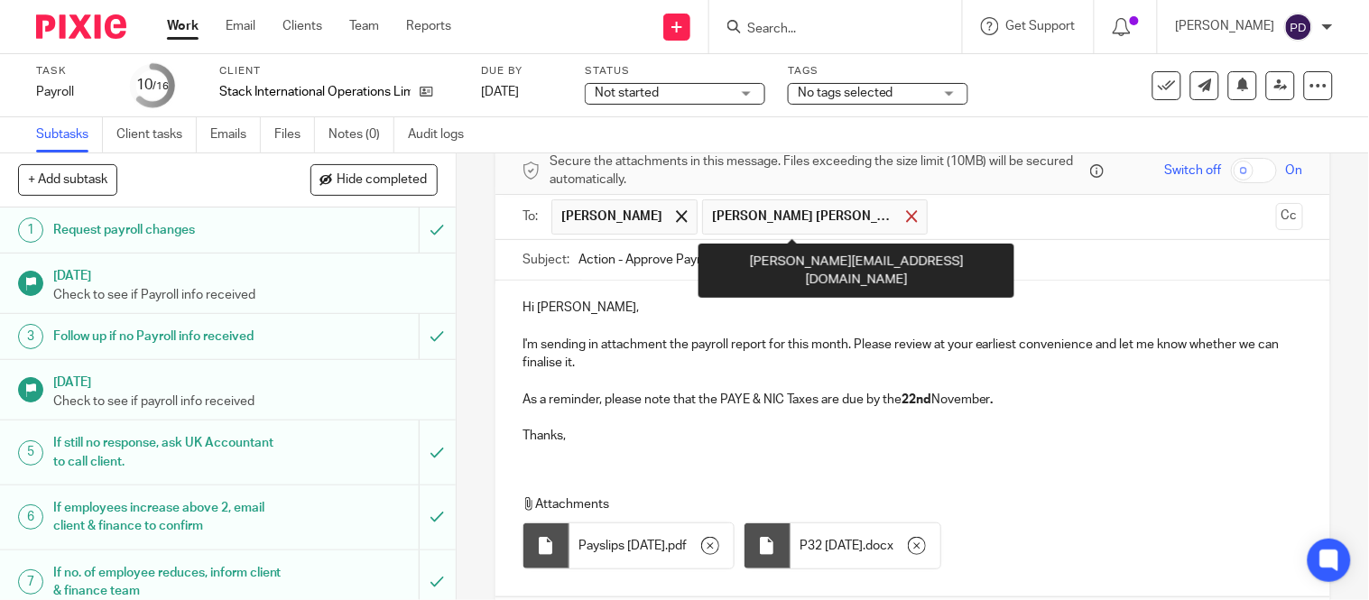
click at [901, 224] on div at bounding box center [911, 216] width 21 height 27
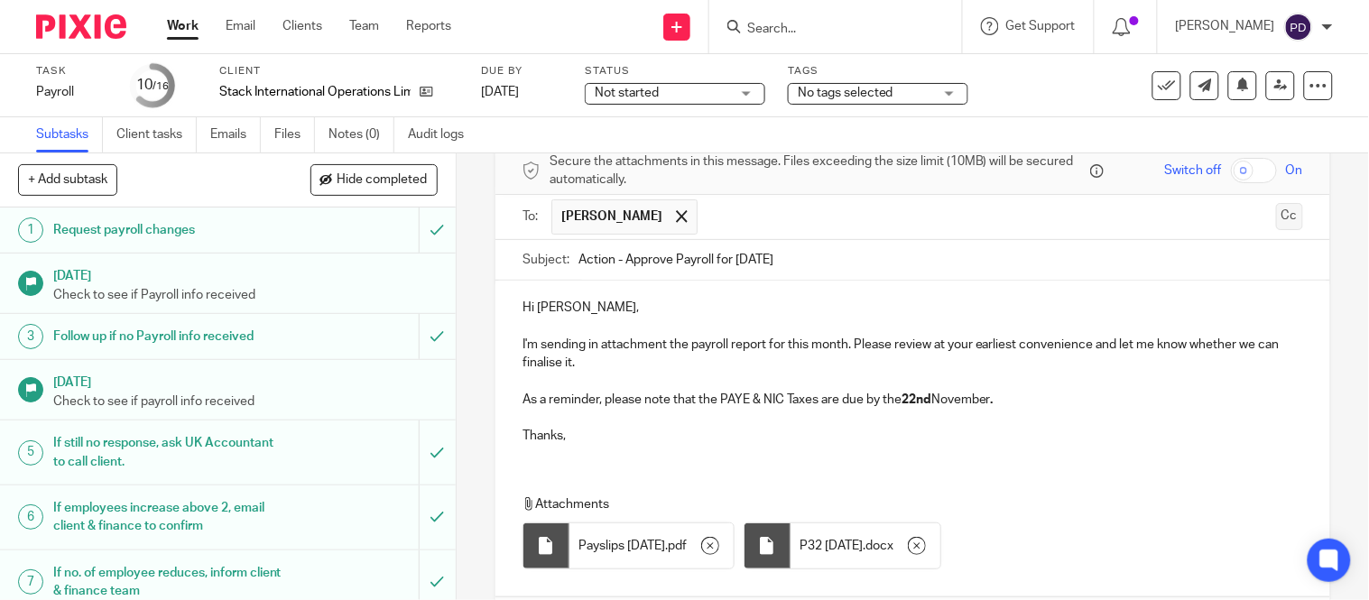
click at [1276, 220] on button "Cc" at bounding box center [1289, 216] width 27 height 27
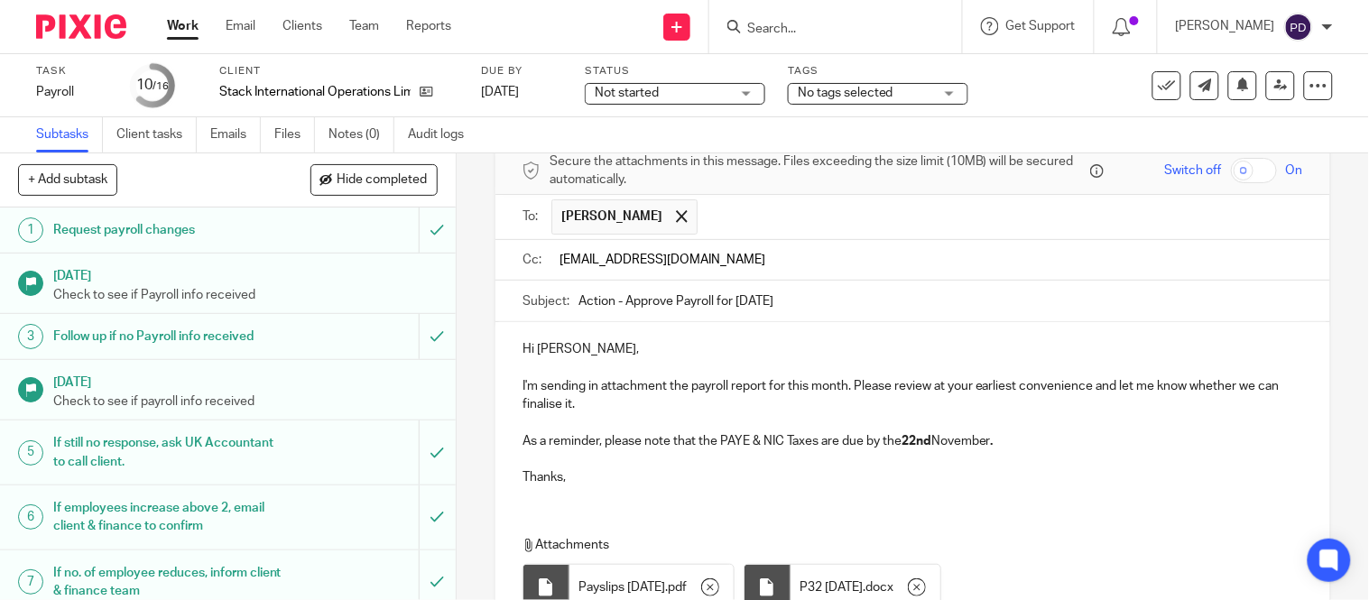
type input "kian@riseaccounting.co.uk"
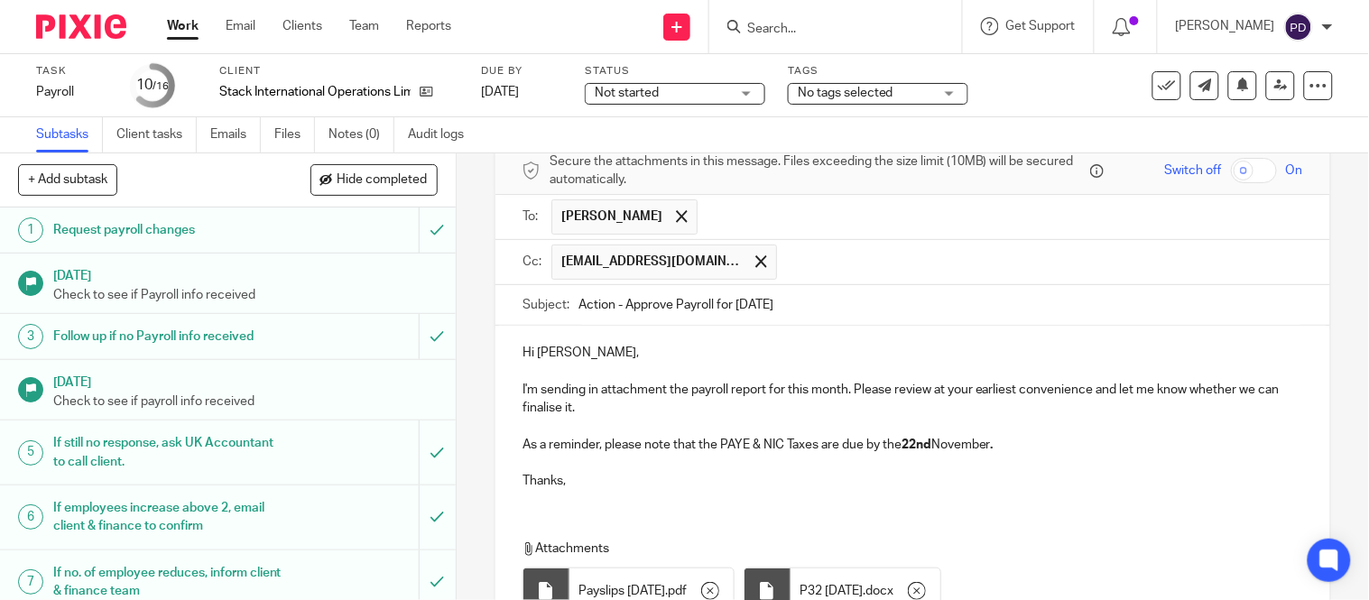
click at [642, 377] on div "Hi Sarah, I'm sending in attachment the payroll report for this month. Please r…" at bounding box center [912, 415] width 835 height 178
click at [786, 267] on input "text" at bounding box center [1040, 262] width 509 height 35
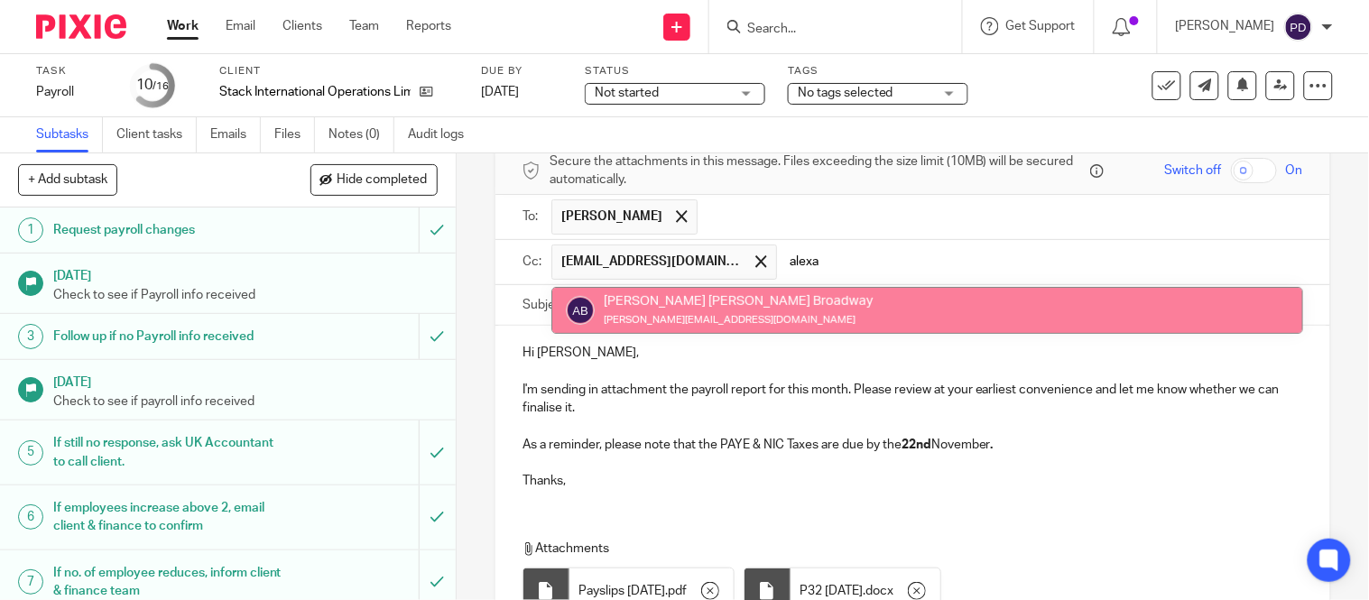
type input "alexa"
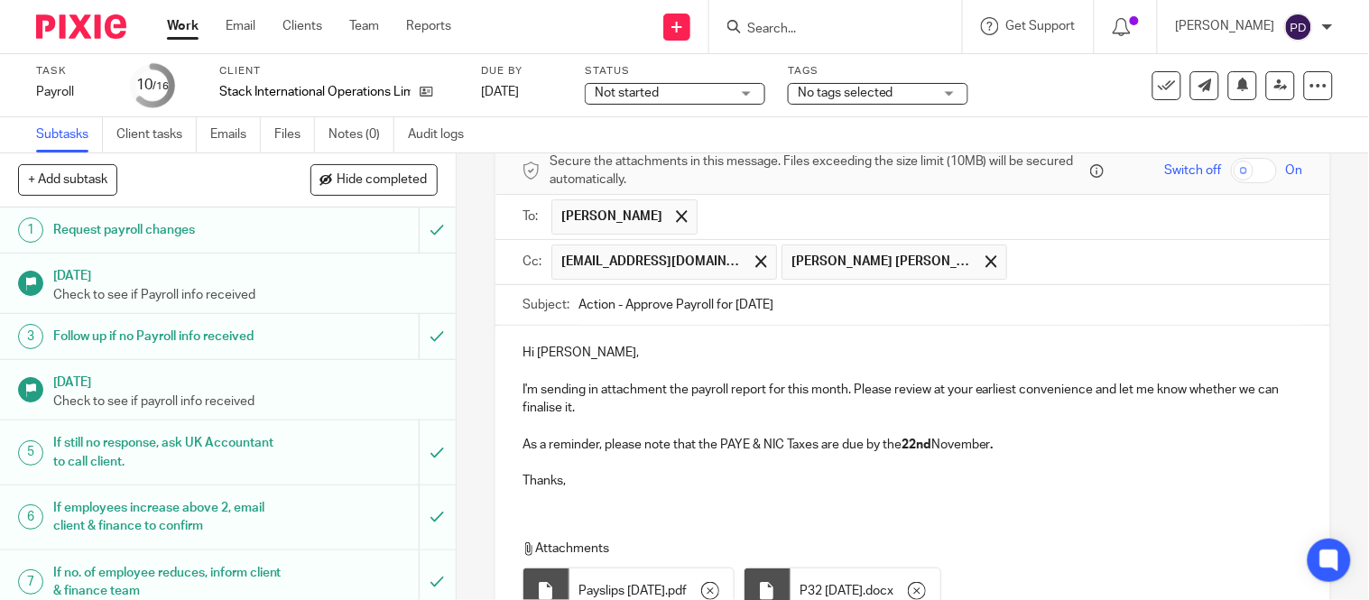
click at [1016, 263] on input "text" at bounding box center [1155, 262] width 279 height 35
paste input "payroll@riseaccounting.co.uk"
type input "payroll@riseaccounting.co.uk"
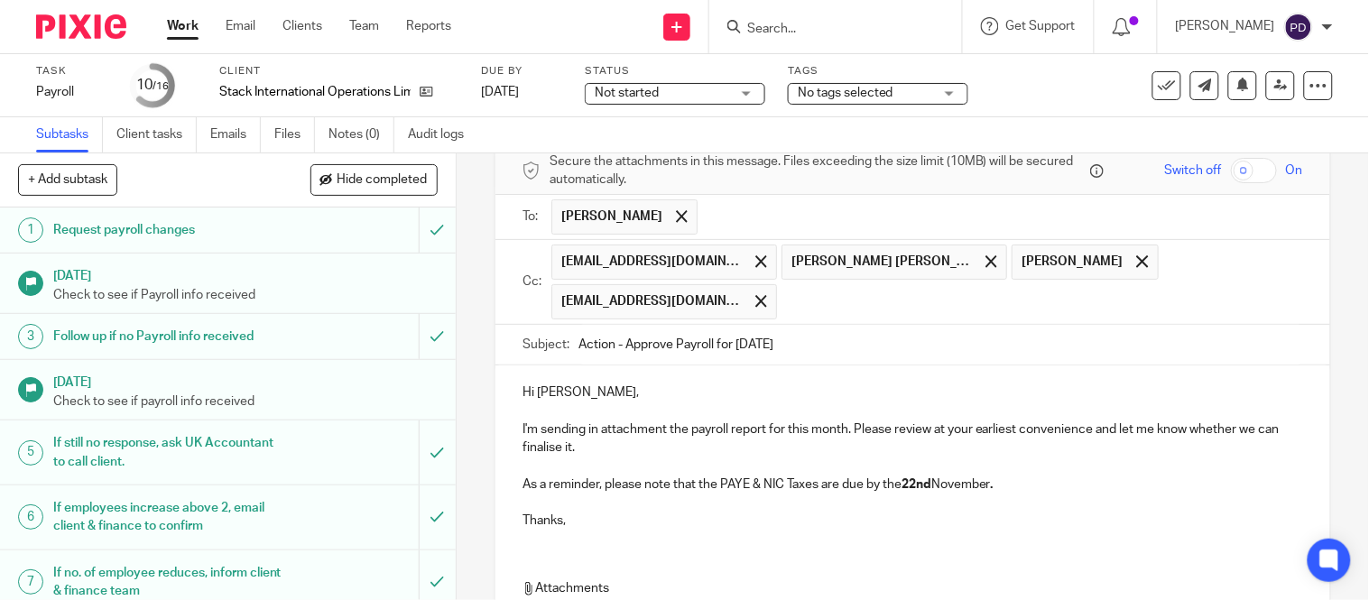
scroll to position [121, 0]
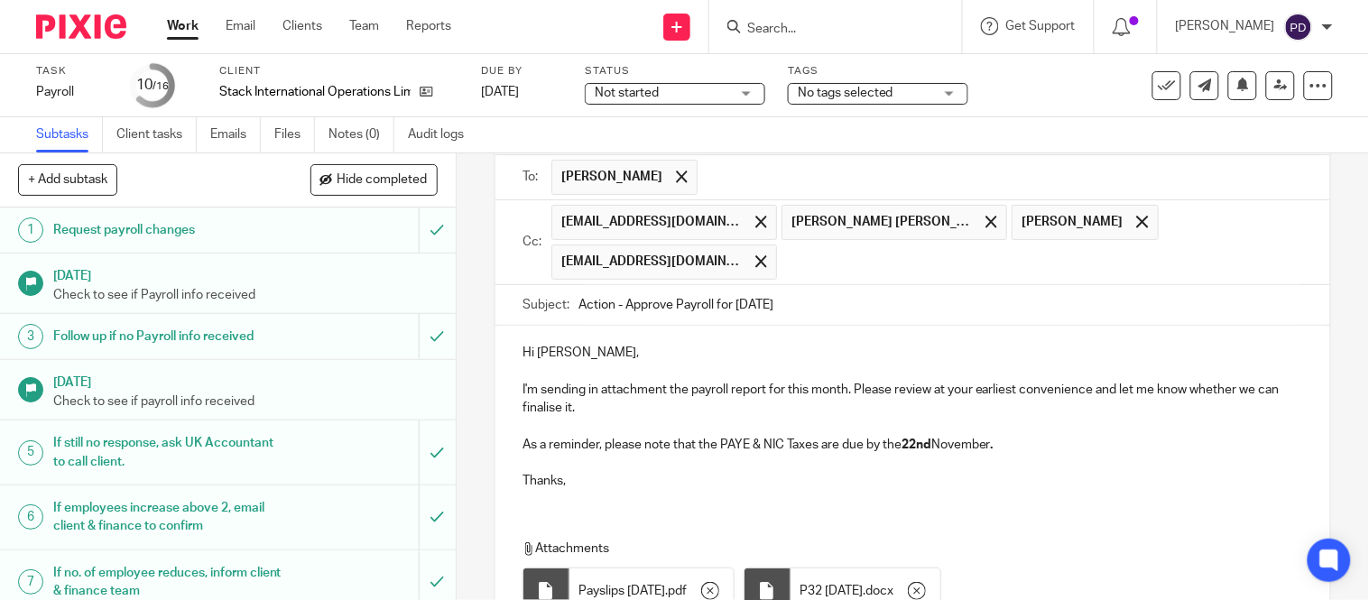
click at [884, 383] on p "I'm sending in attachment the payroll report for this month. Please review at y…" at bounding box center [912, 399] width 781 height 37
click at [839, 272] on input "text" at bounding box center [1040, 262] width 509 height 35
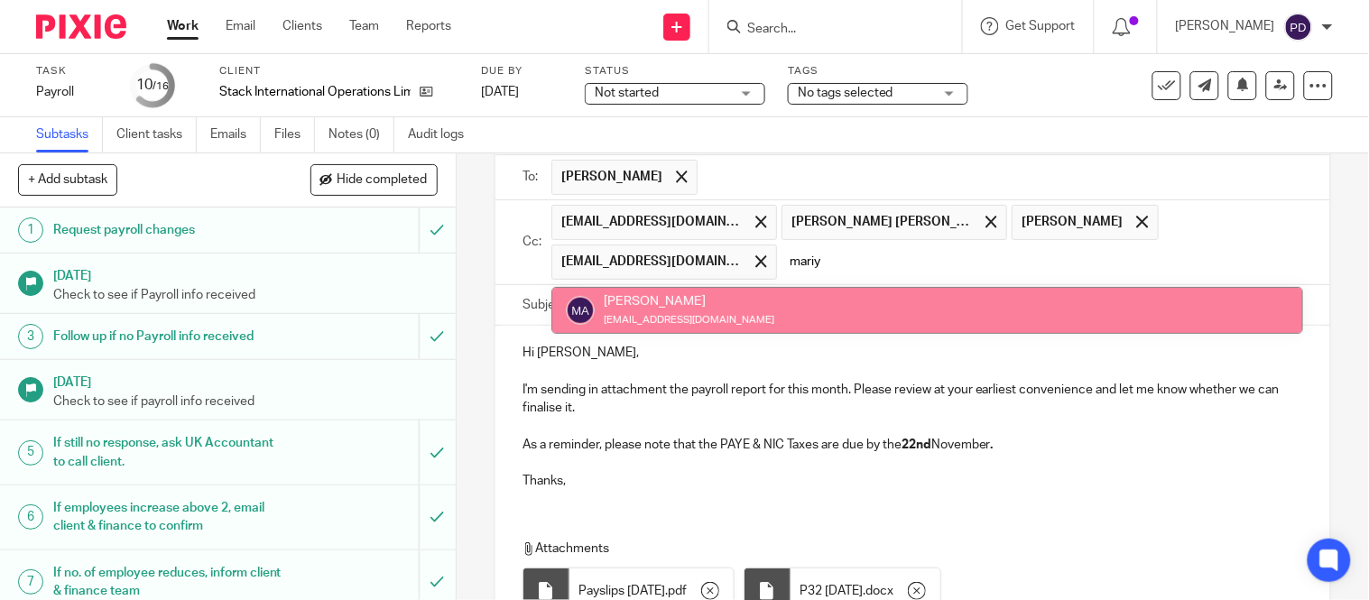
type input "mariy"
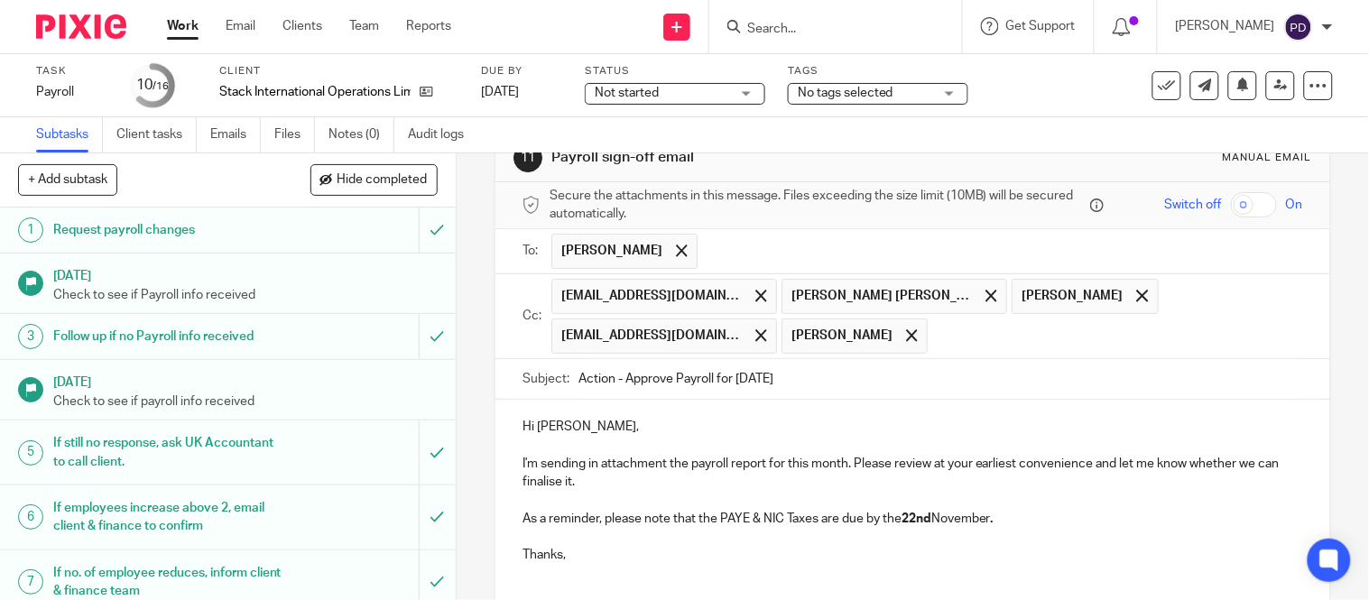
scroll to position [46, 0]
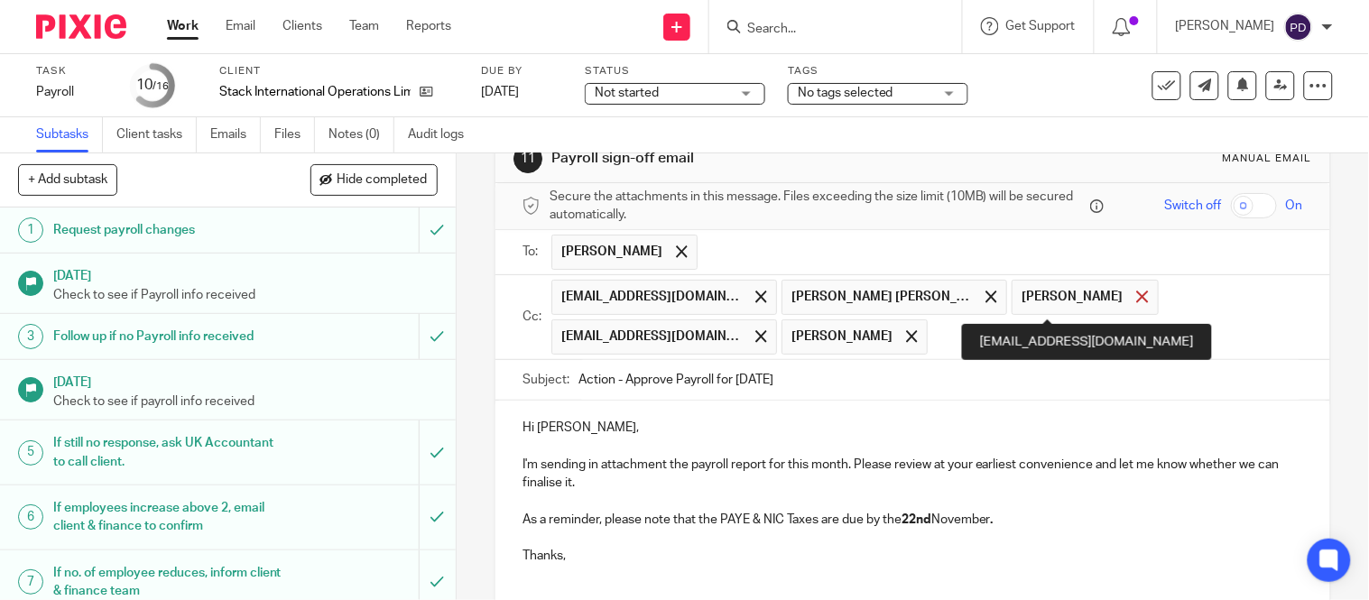
click at [1136, 300] on span at bounding box center [1142, 297] width 12 height 12
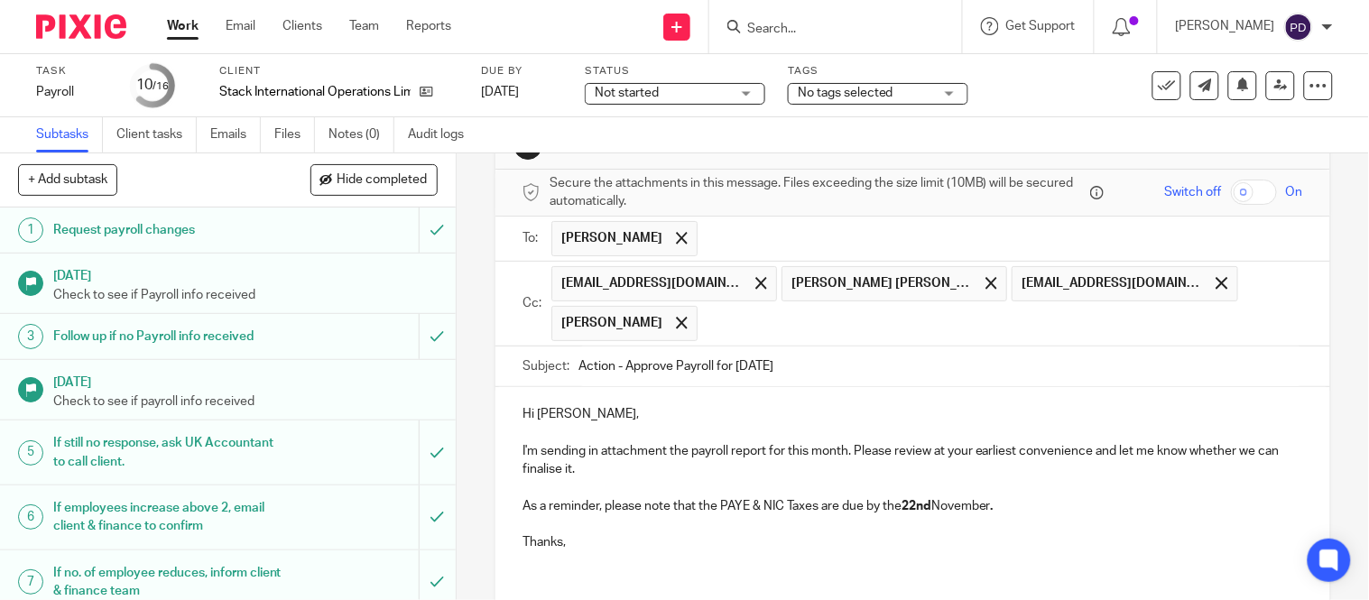
scroll to position [291, 0]
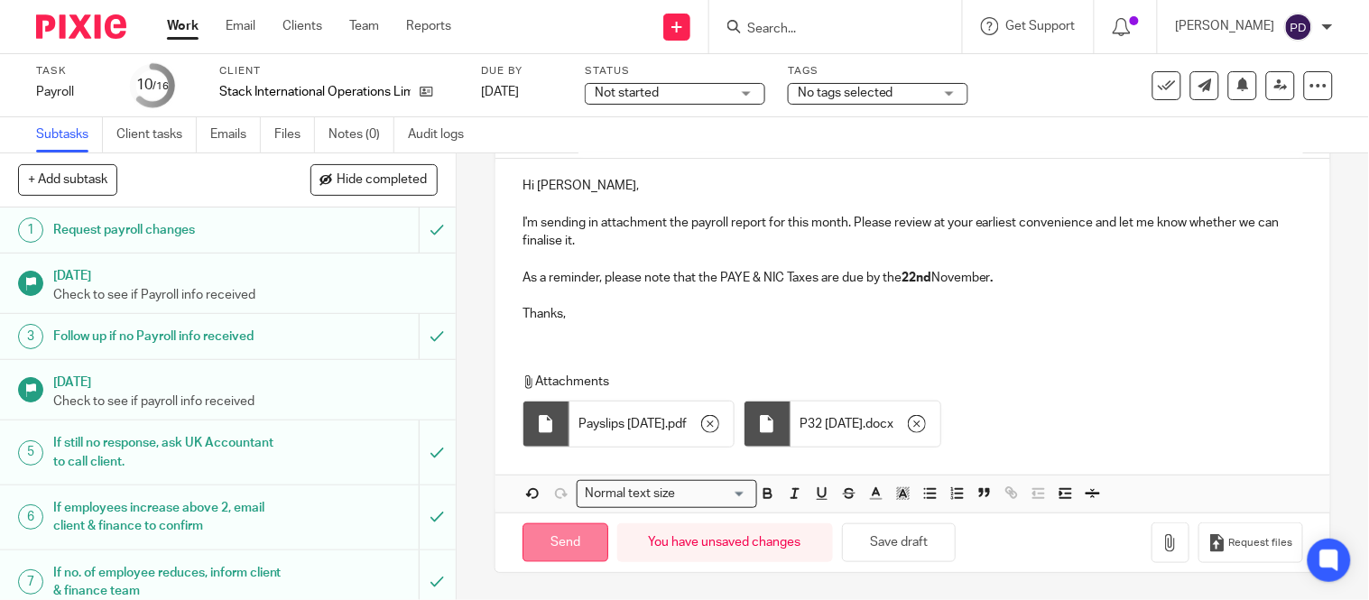
click at [558, 534] on input "Send" at bounding box center [565, 542] width 86 height 39
type input "Sent"
